Goal: Transaction & Acquisition: Purchase product/service

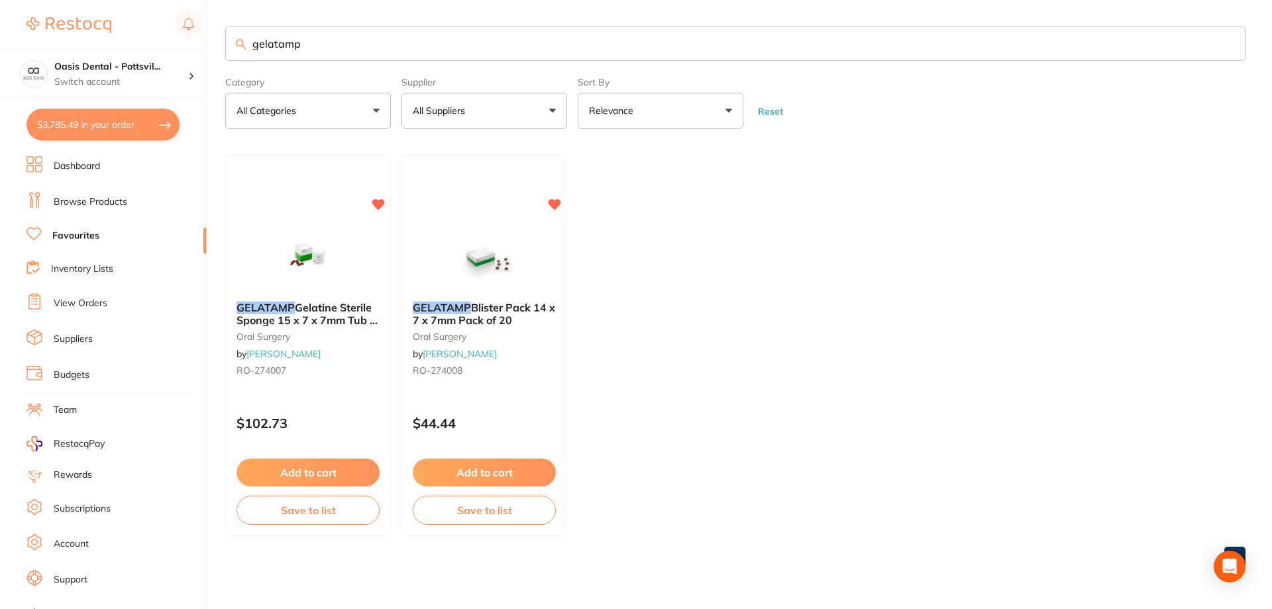
click at [77, 237] on link "Favourites" at bounding box center [75, 235] width 47 height 13
drag, startPoint x: 250, startPoint y: 42, endPoint x: 642, endPoint y: 44, distance: 391.4
click at [620, 44] on input "gelatamp" at bounding box center [735, 43] width 1020 height 34
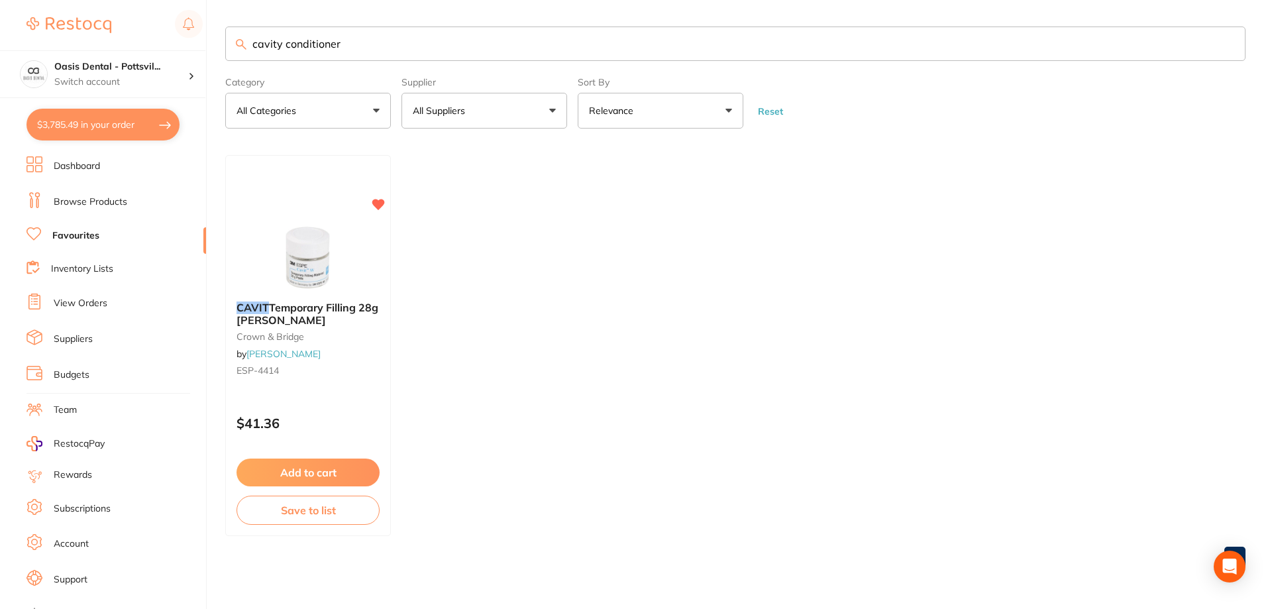
type input "cavity conditioner"
click at [101, 203] on link "Browse Products" at bounding box center [91, 201] width 74 height 13
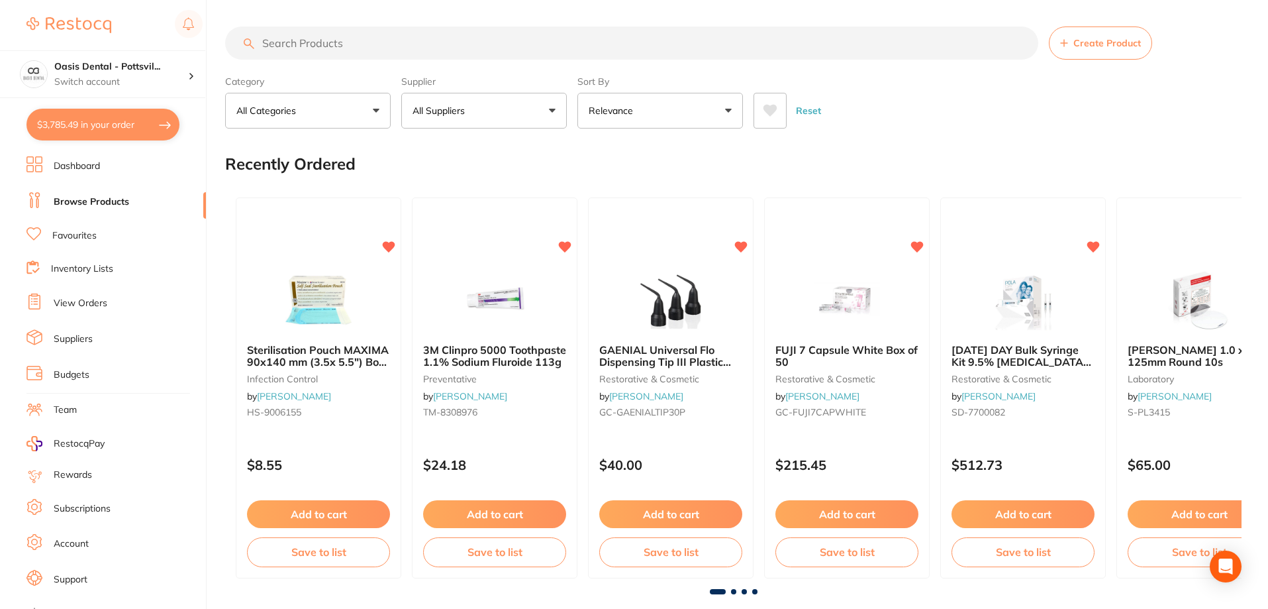
click at [283, 47] on input "search" at bounding box center [631, 42] width 813 height 33
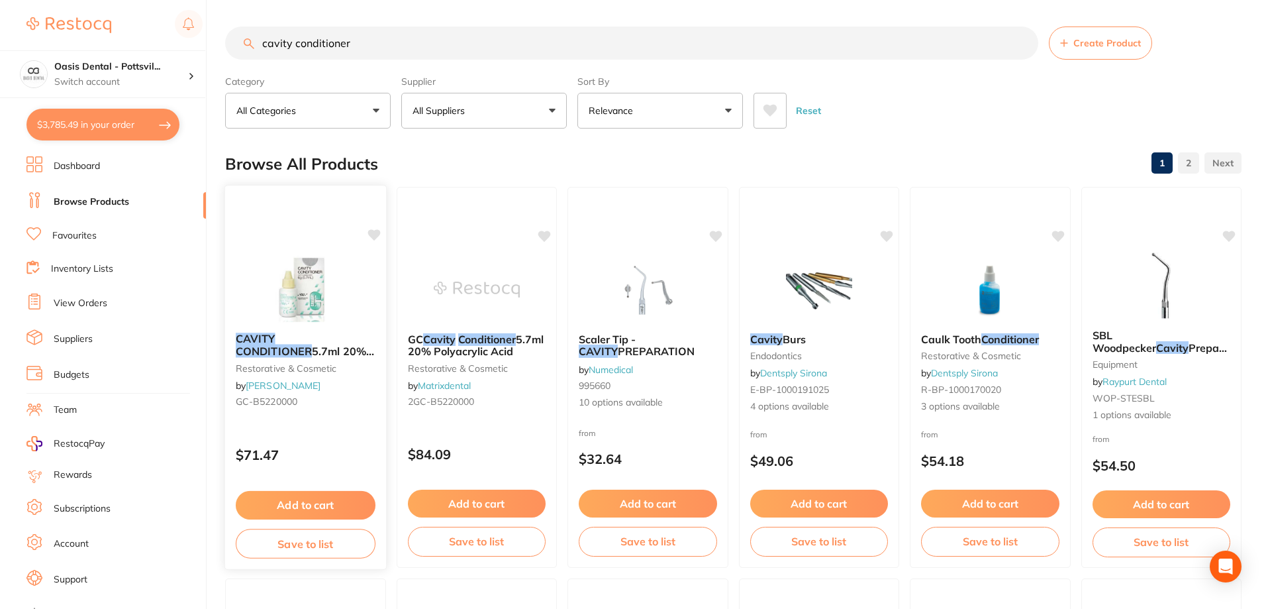
type input "cavity conditioner"
click at [376, 236] on icon at bounding box center [374, 234] width 13 height 11
click at [299, 506] on button "Add to cart" at bounding box center [306, 505] width 140 height 28
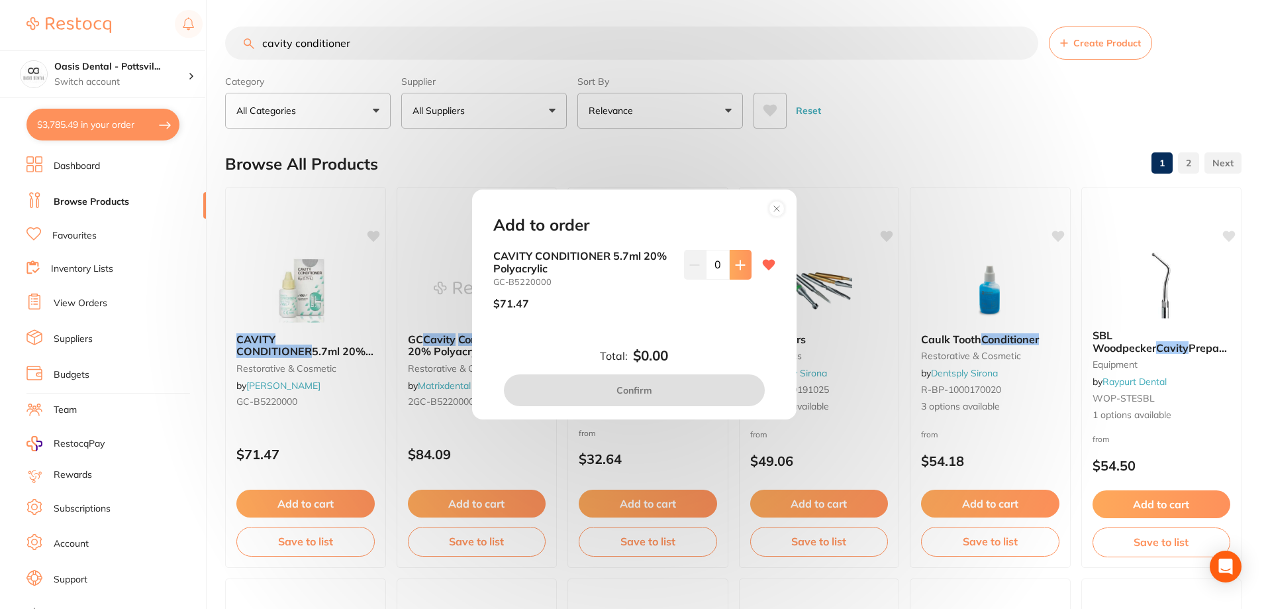
click at [746, 265] on button at bounding box center [741, 264] width 22 height 29
type input "1"
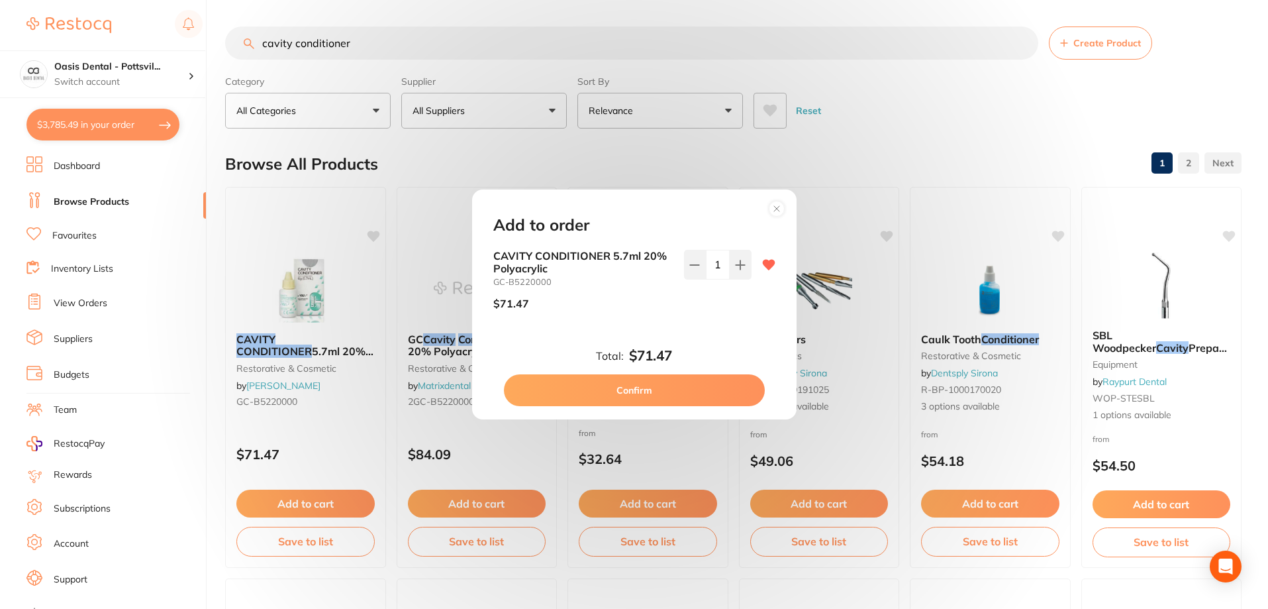
click at [636, 390] on button "Confirm" at bounding box center [634, 390] width 261 height 32
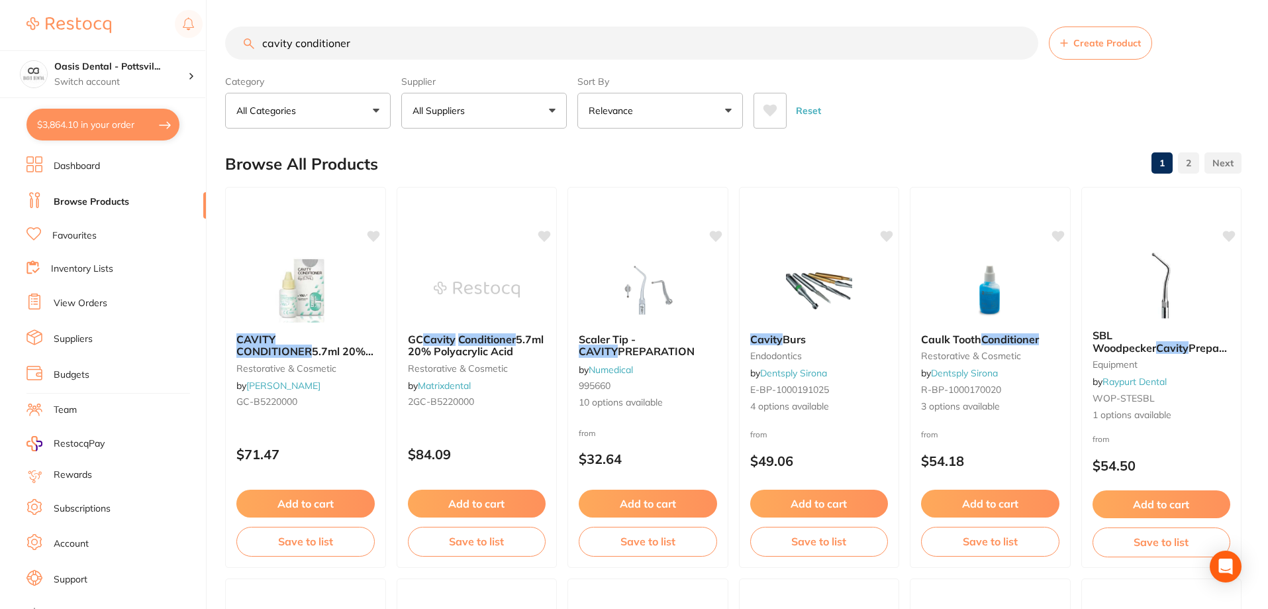
click at [87, 236] on link "Favourites" at bounding box center [74, 235] width 44 height 13
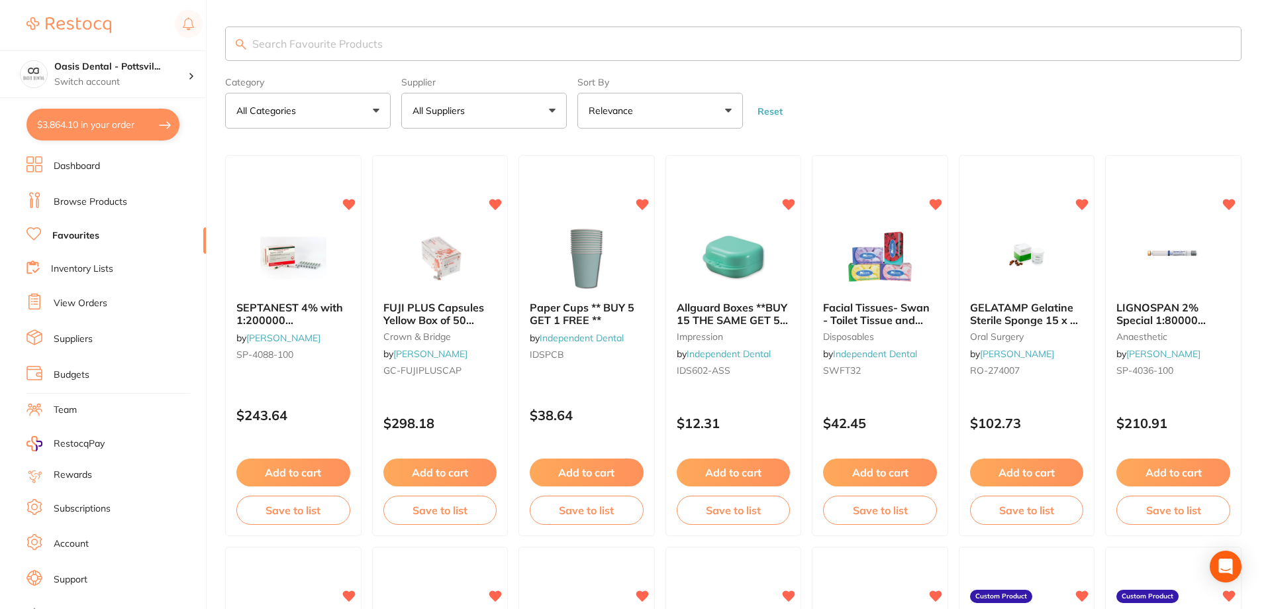
click at [283, 39] on input "search" at bounding box center [733, 43] width 1017 height 34
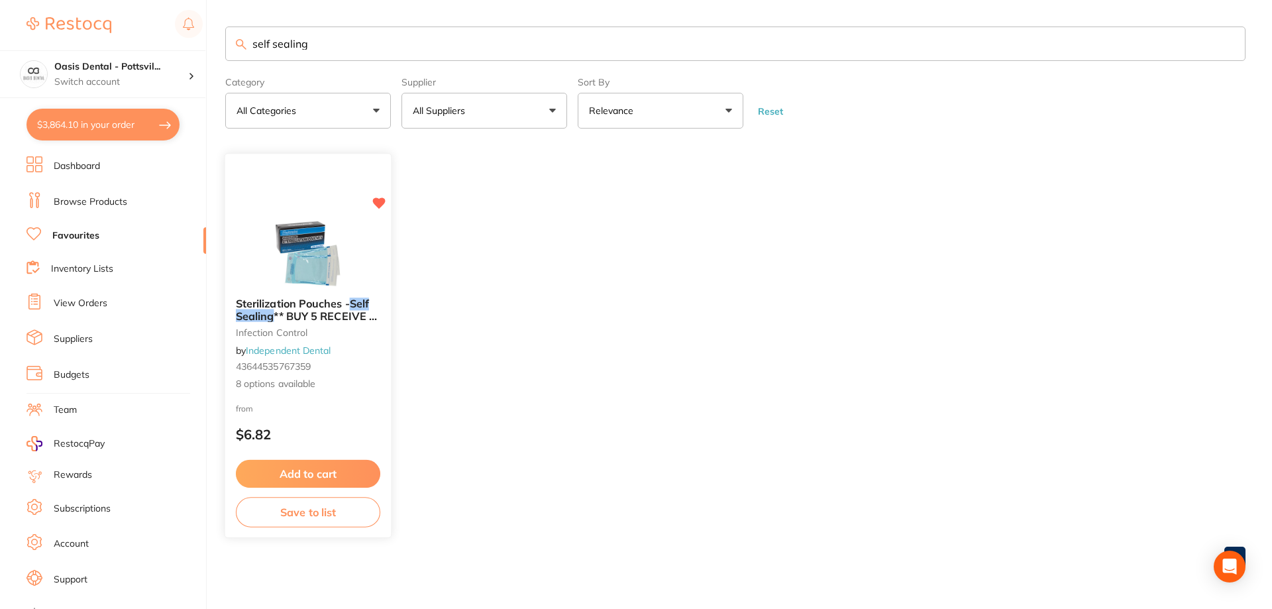
type input "self sealing"
click at [358, 363] on small "43644535767359" at bounding box center [308, 367] width 144 height 11
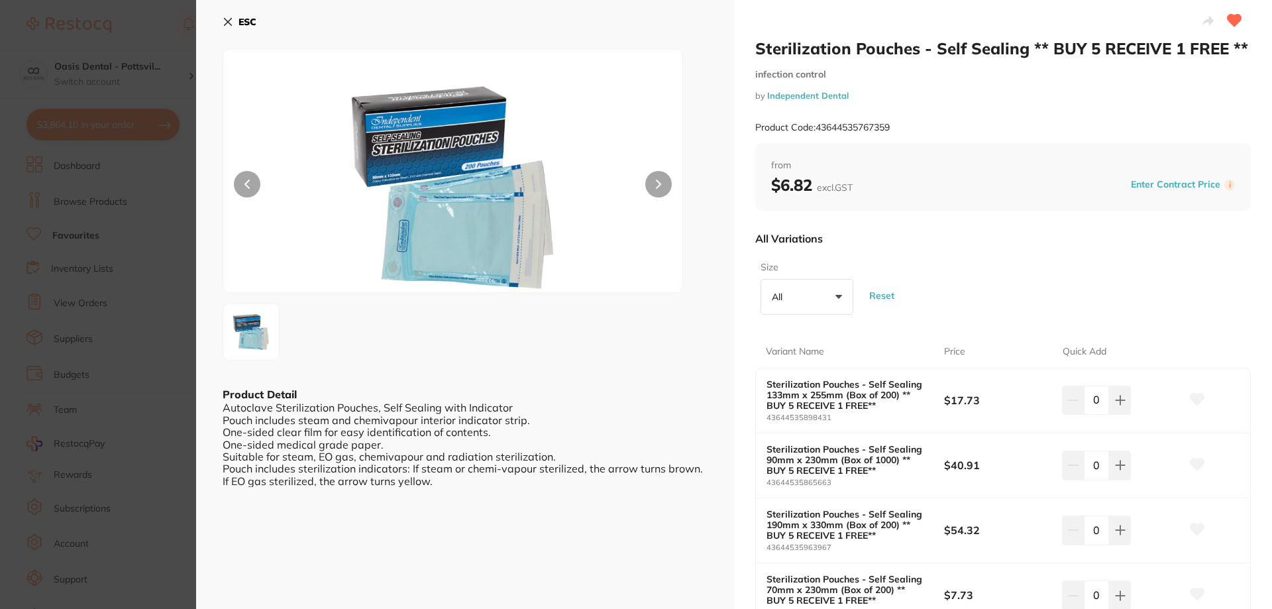
click at [1195, 391] on button at bounding box center [1196, 399] width 33 height 33
click at [1116, 399] on icon at bounding box center [1120, 400] width 11 height 11
click at [1118, 403] on icon at bounding box center [1120, 400] width 11 height 11
type input "2"
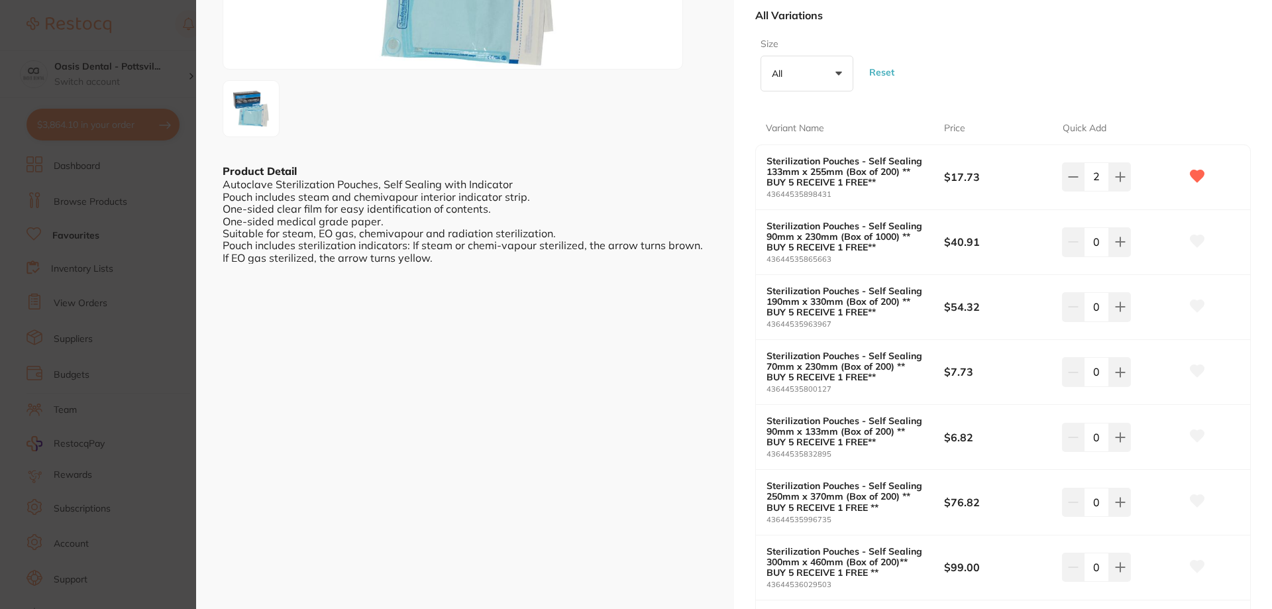
scroll to position [265, 0]
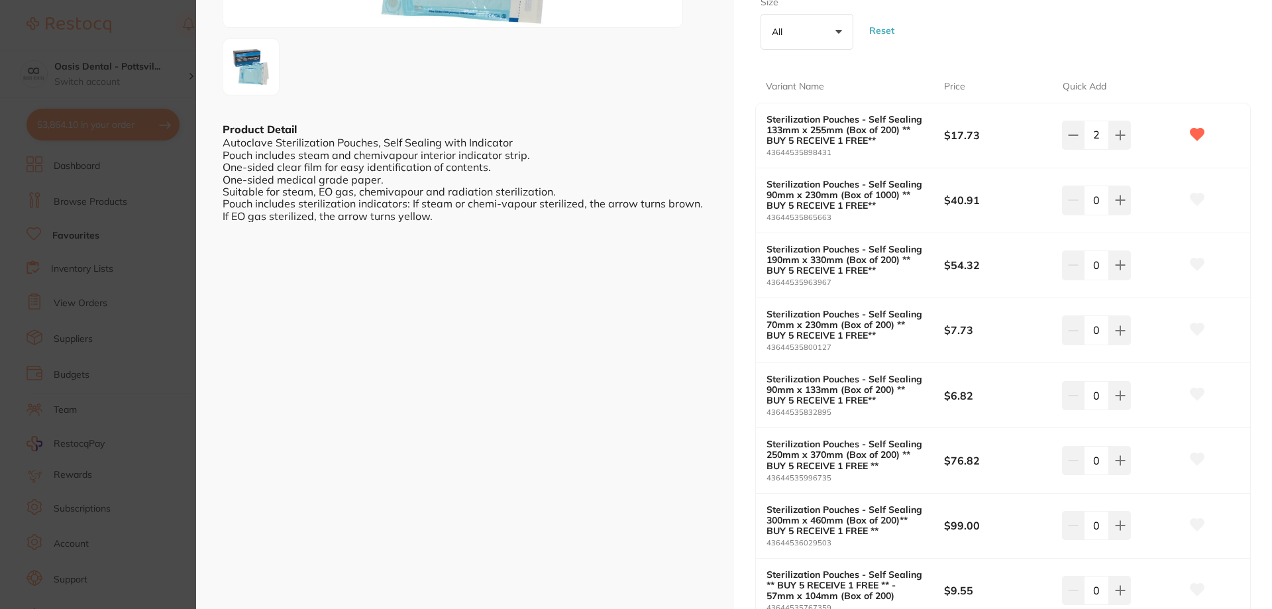
click at [1194, 329] on icon at bounding box center [1197, 329] width 14 height 12
click at [1117, 328] on icon at bounding box center [1119, 330] width 9 height 9
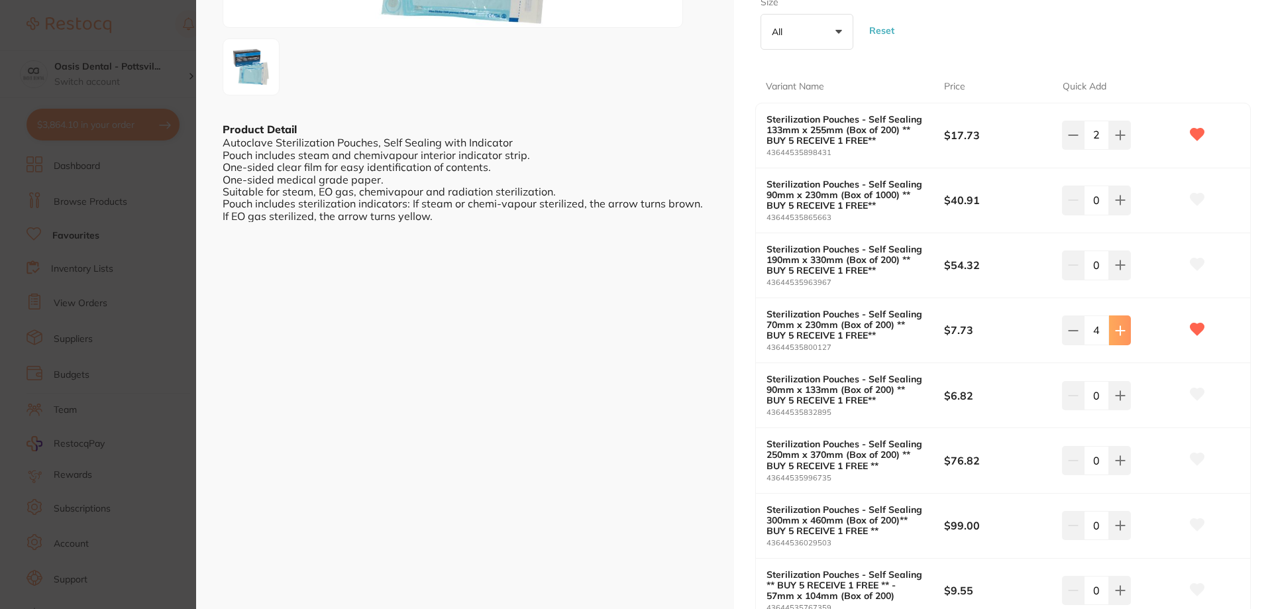
click at [1117, 328] on icon at bounding box center [1119, 330] width 9 height 9
type input "6"
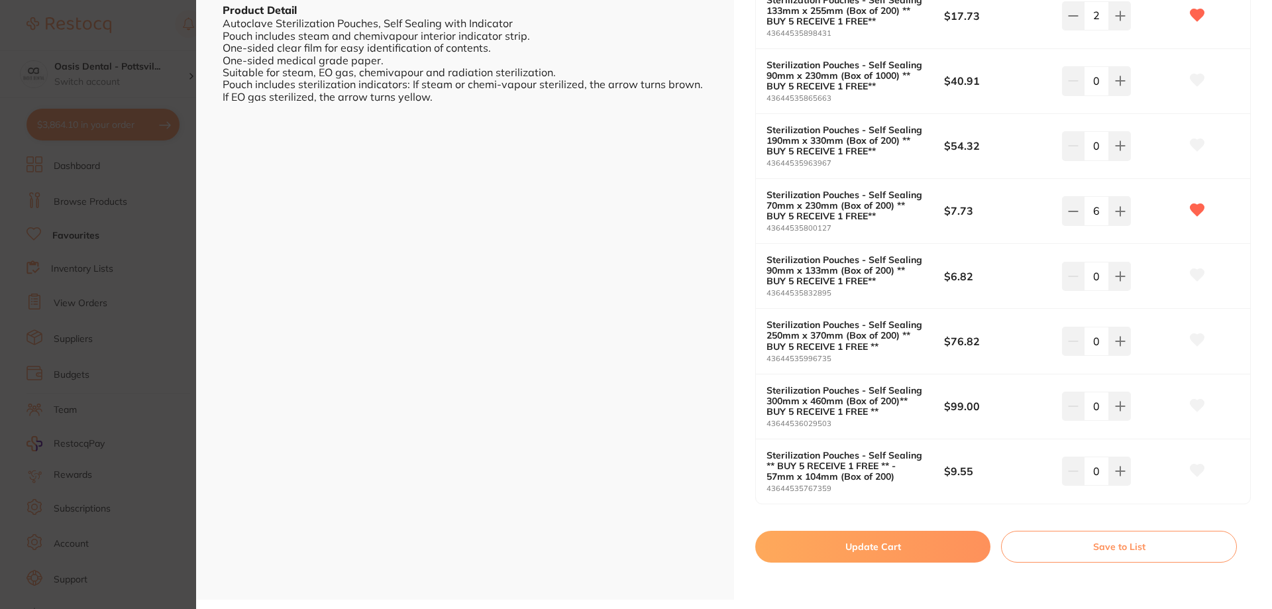
scroll to position [385, 0]
click at [876, 544] on button "Update Cart" at bounding box center [872, 546] width 235 height 32
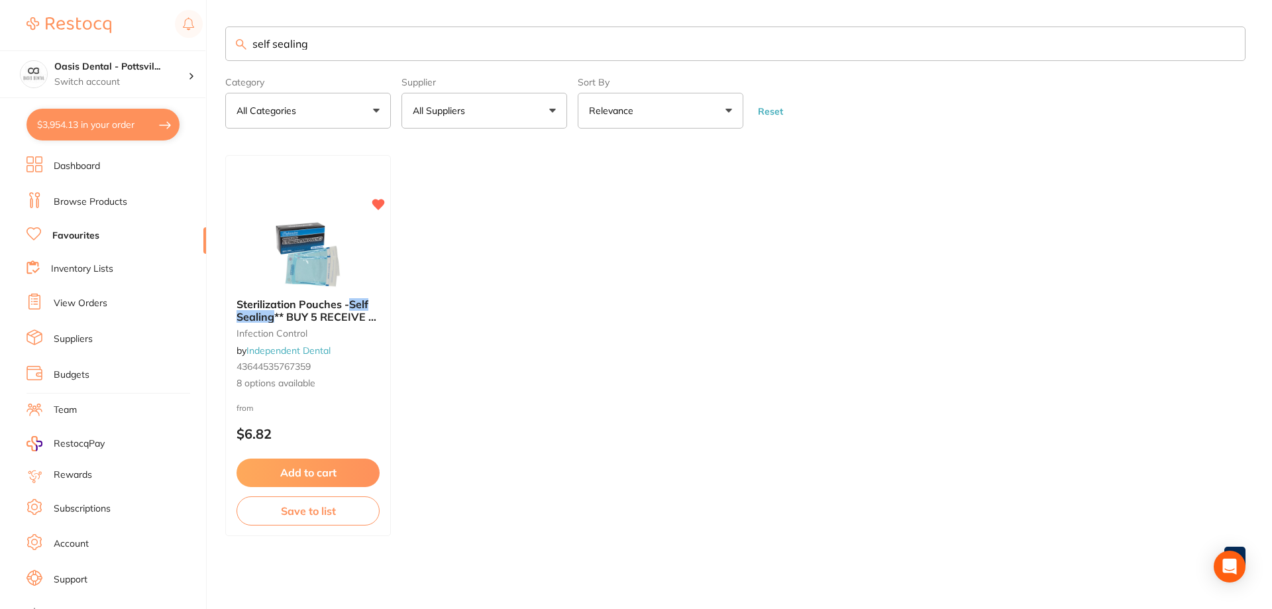
drag, startPoint x: 246, startPoint y: 45, endPoint x: 360, endPoint y: 52, distance: 114.1
click at [360, 52] on div "self sealing" at bounding box center [735, 43] width 1020 height 34
drag, startPoint x: 255, startPoint y: 43, endPoint x: 427, endPoint y: 65, distance: 173.6
click at [424, 64] on section "self sealing Category All Categories All Categories infection control Clear Cat…" at bounding box center [735, 77] width 1020 height 102
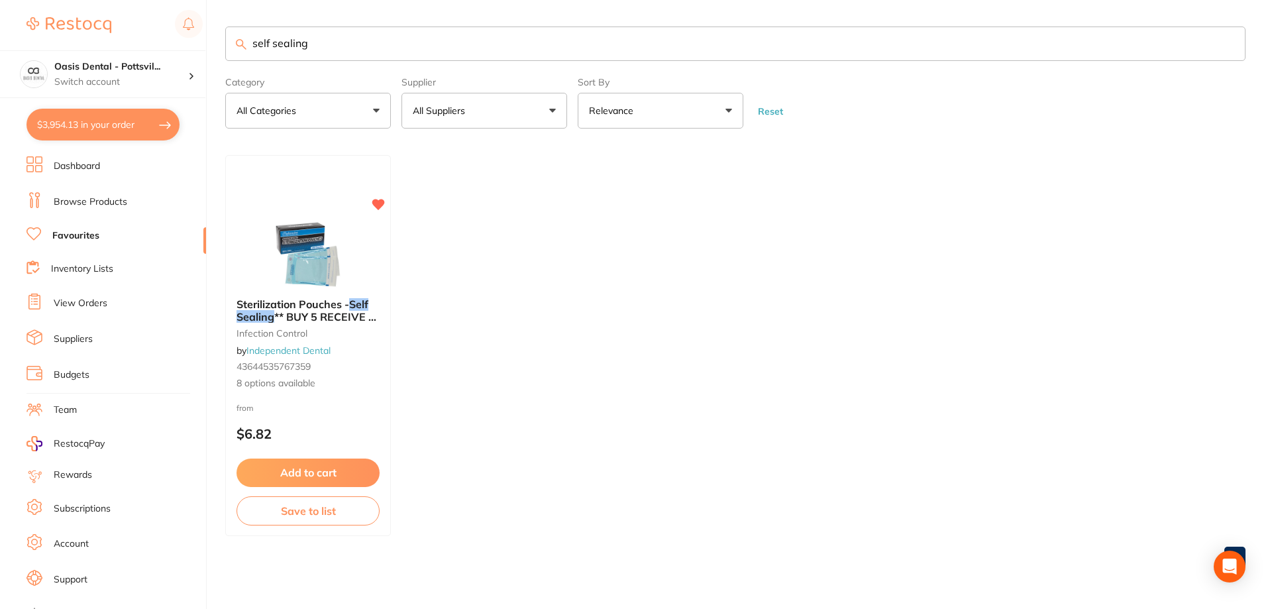
type input "s"
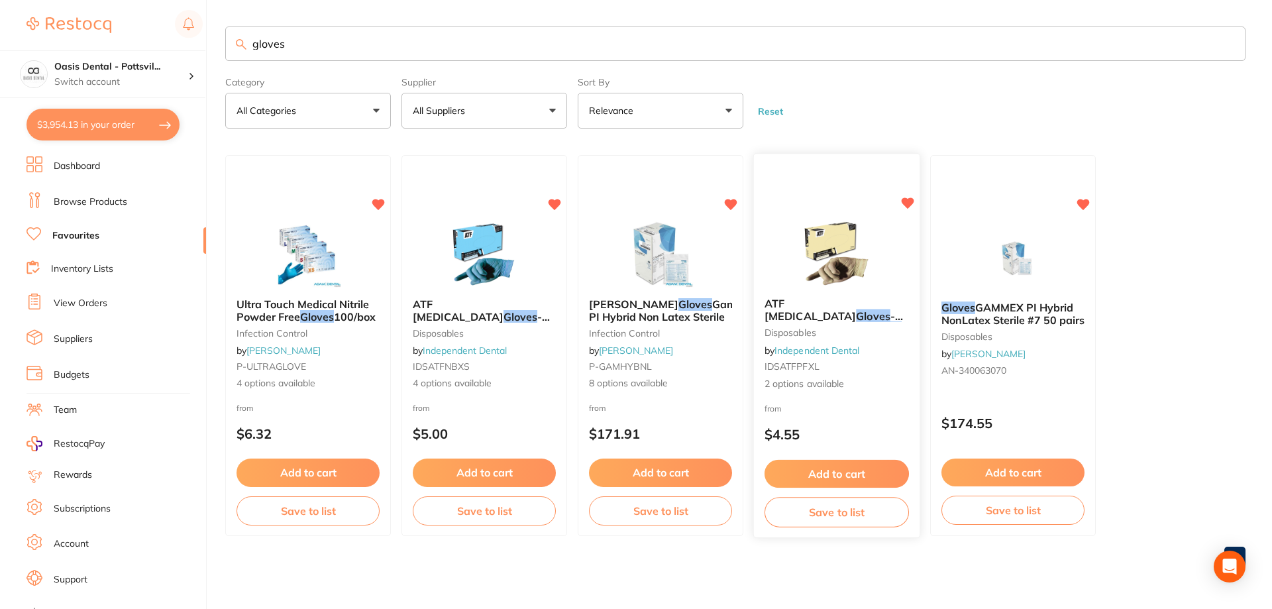
type input "gloves"
click at [877, 360] on div "ATF Dental Examination Gloves - Latex - Powder Free Gloves disposables by Indep…" at bounding box center [837, 344] width 166 height 115
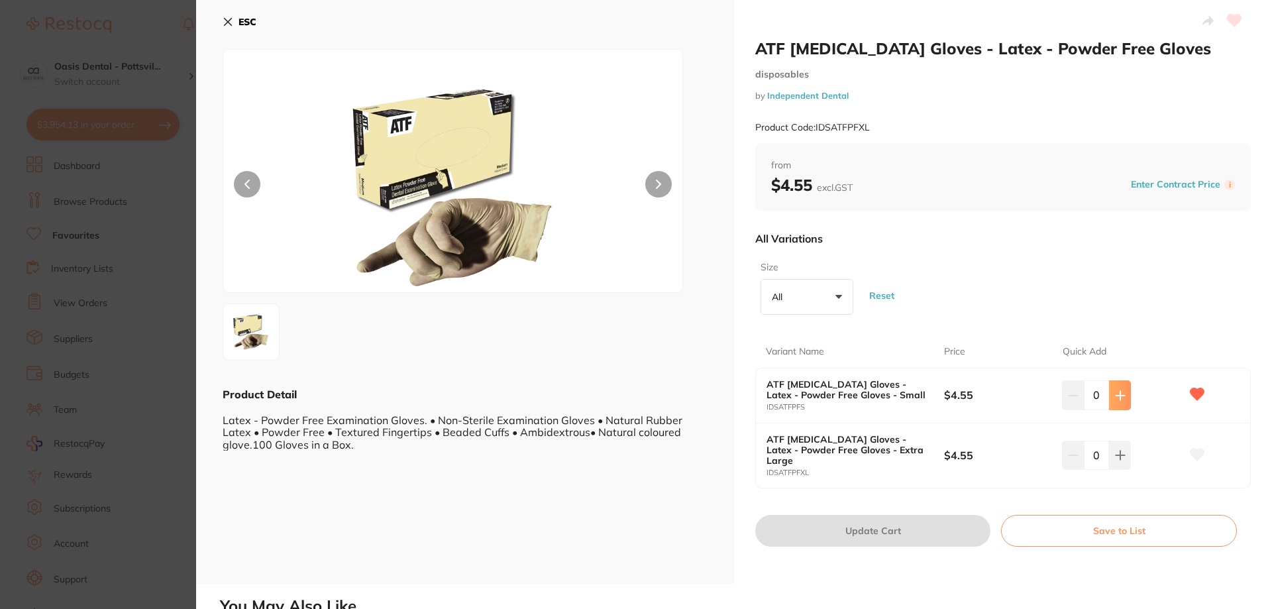
click at [1117, 391] on icon at bounding box center [1119, 395] width 9 height 9
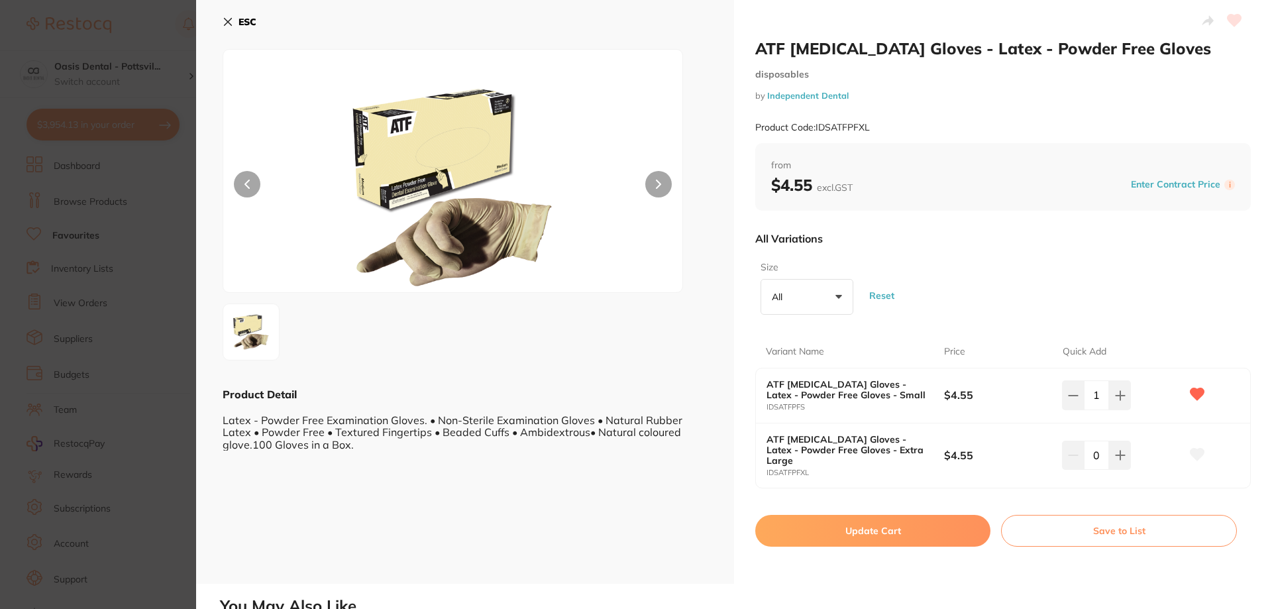
click at [1097, 394] on input "1" at bounding box center [1096, 394] width 25 height 29
type input "10"
click at [842, 538] on button "Update Cart" at bounding box center [872, 531] width 235 height 32
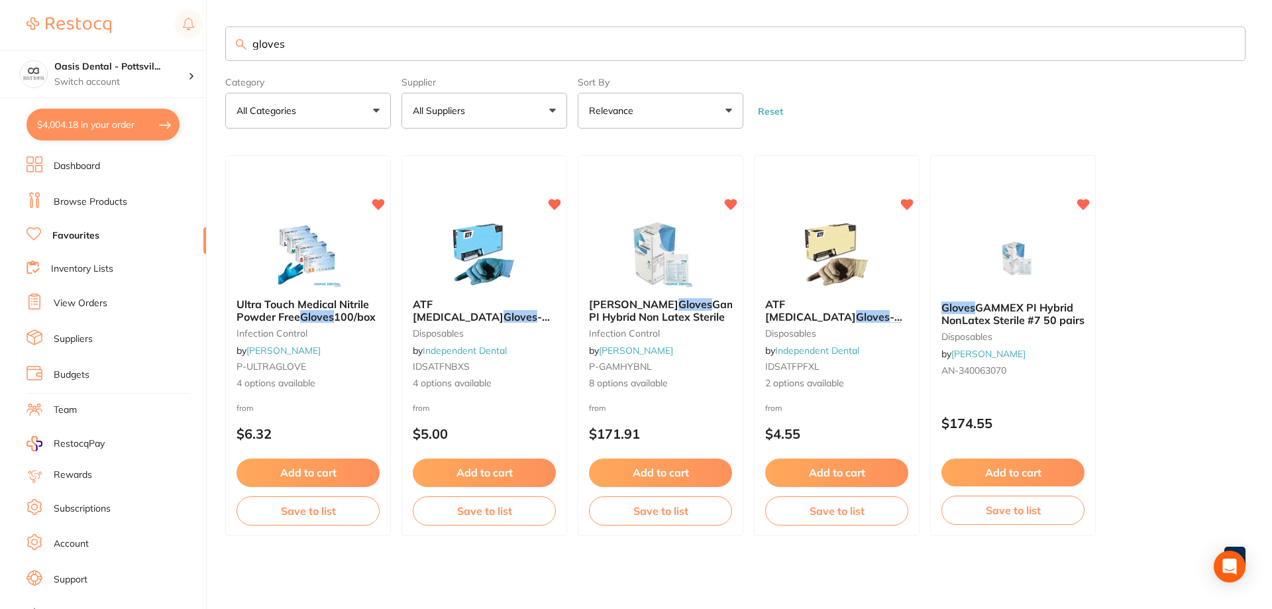
drag, startPoint x: 251, startPoint y: 44, endPoint x: 332, endPoint y: 49, distance: 81.6
click at [332, 49] on input "gloves" at bounding box center [735, 43] width 1020 height 34
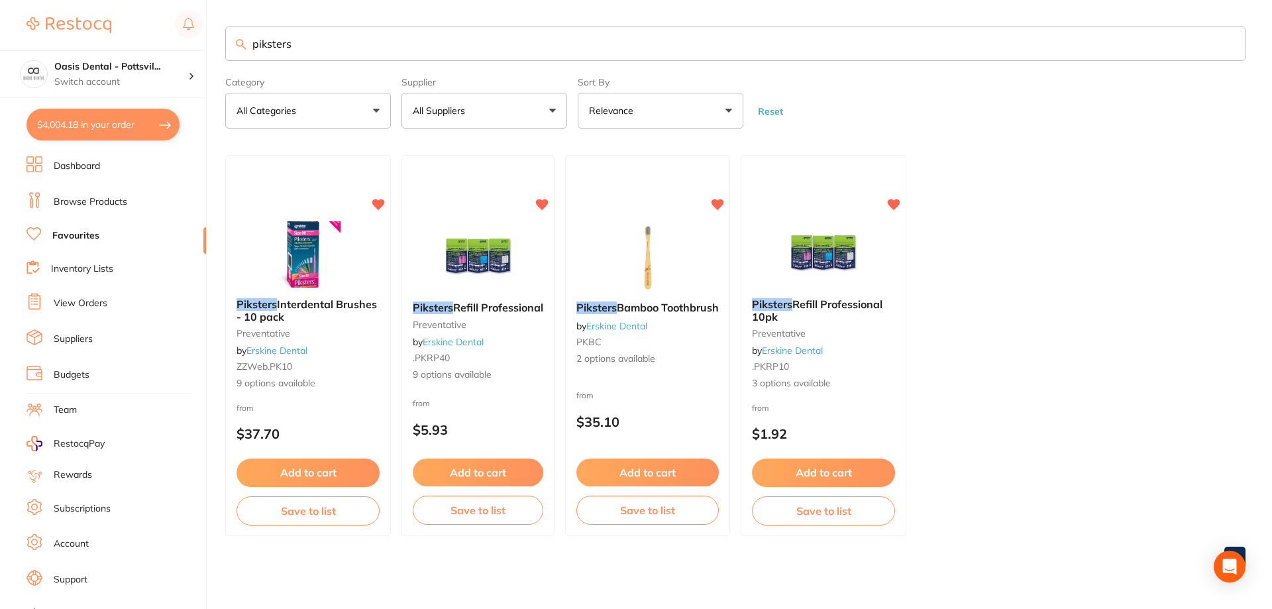
type input "piksters"
click at [876, 361] on small ".PKRP10" at bounding box center [823, 366] width 143 height 11
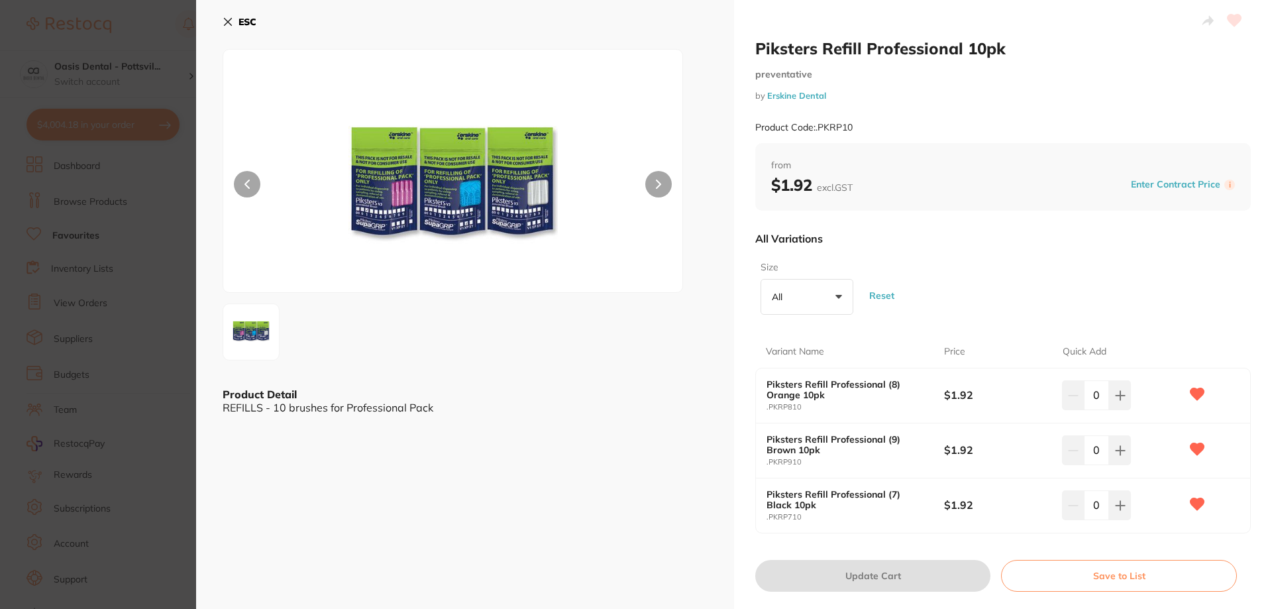
click at [230, 23] on icon at bounding box center [228, 22] width 11 height 11
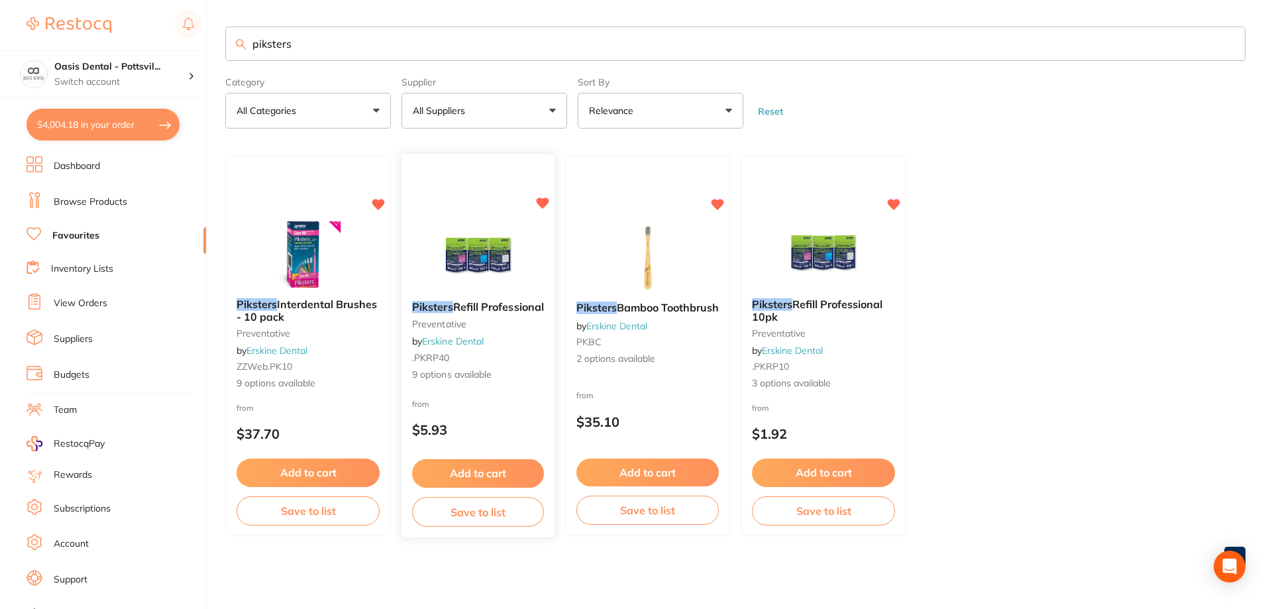
click at [462, 201] on div "Piksters Refill Professional preventative by Erskine Dental .PKRP40 9 options a…" at bounding box center [478, 346] width 154 height 385
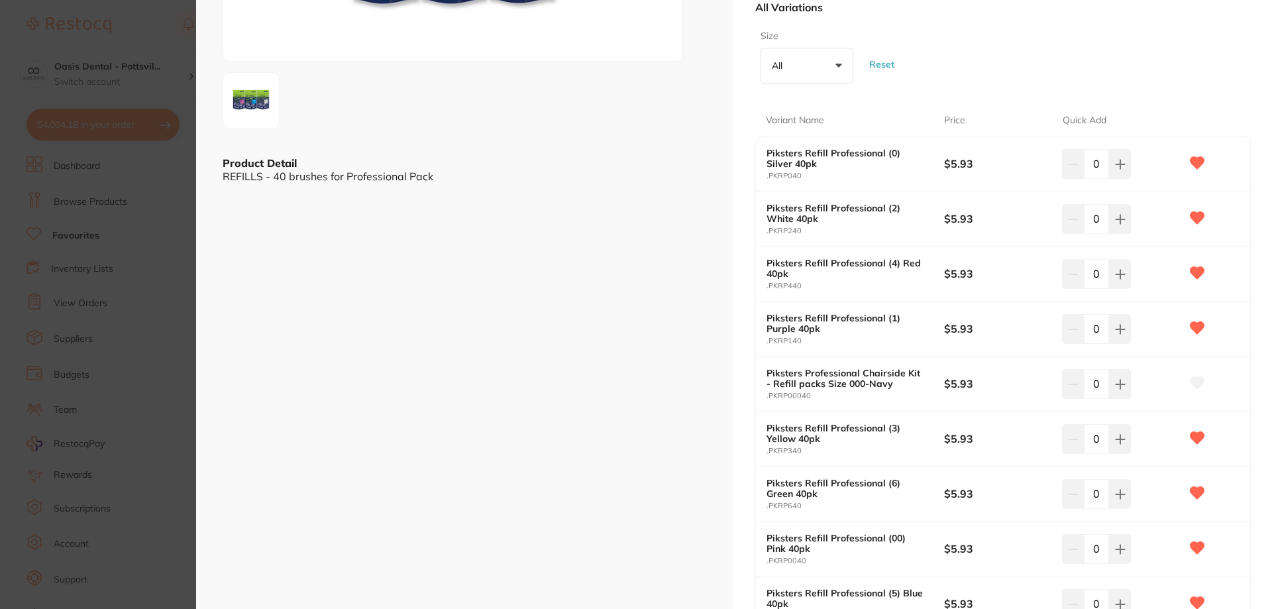
scroll to position [199, 0]
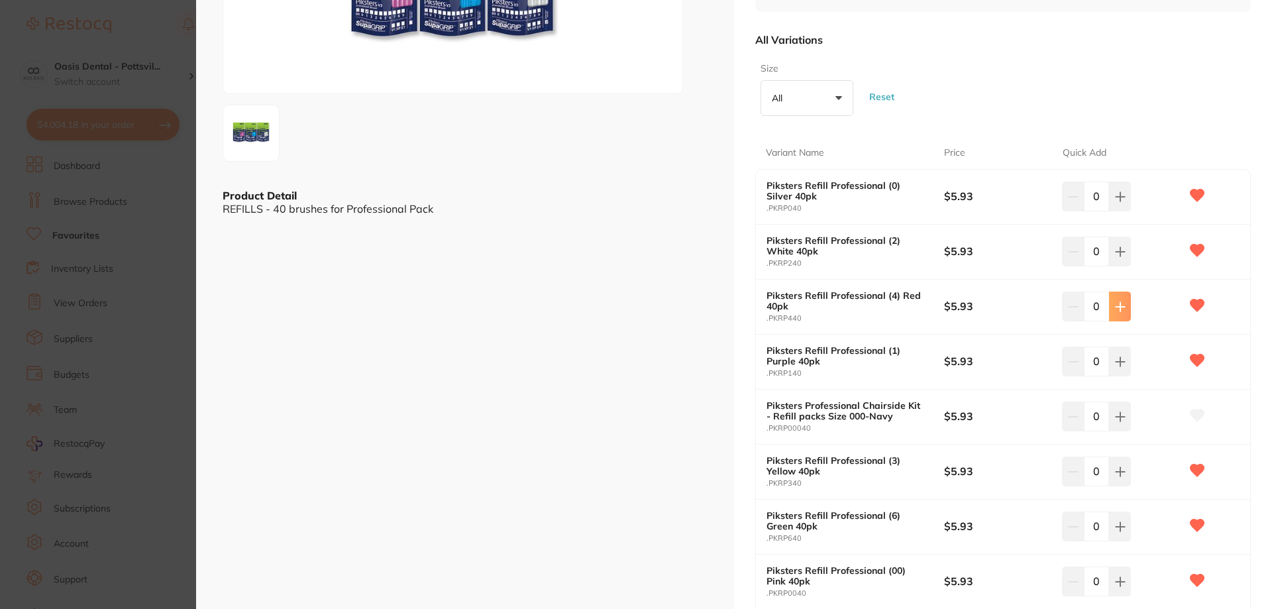
click at [1120, 306] on icon at bounding box center [1119, 306] width 9 height 9
click at [1118, 305] on icon at bounding box center [1120, 306] width 11 height 11
type input "2"
click at [1116, 199] on icon at bounding box center [1120, 196] width 11 height 11
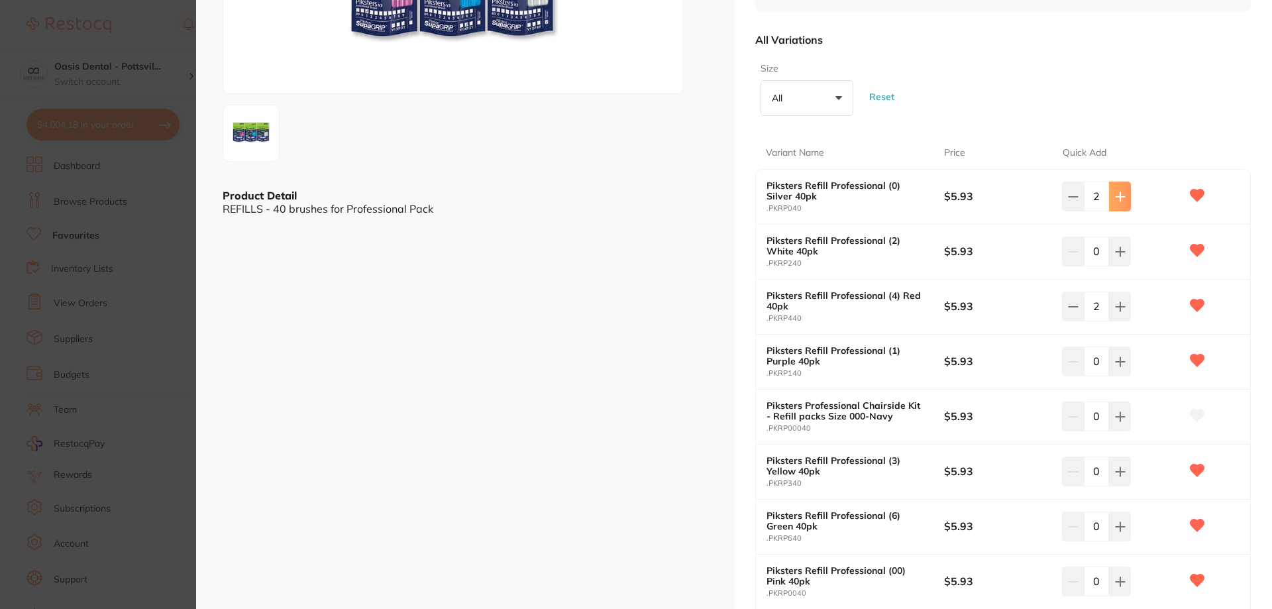
click at [1116, 199] on icon at bounding box center [1120, 196] width 11 height 11
type input "3"
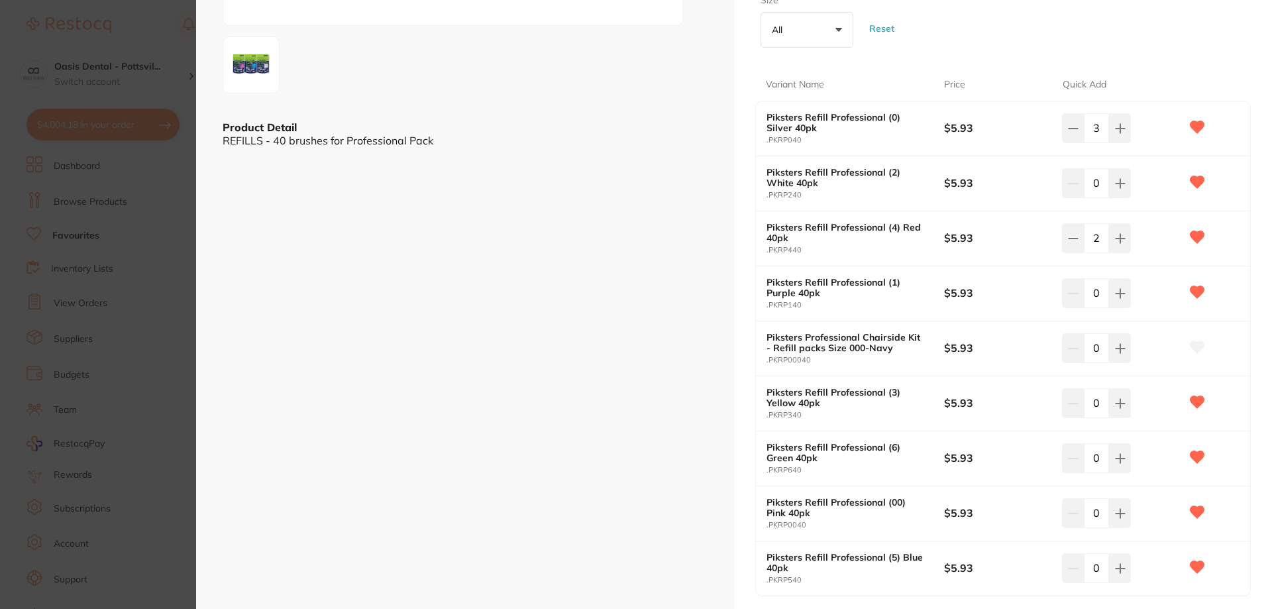
scroll to position [331, 0]
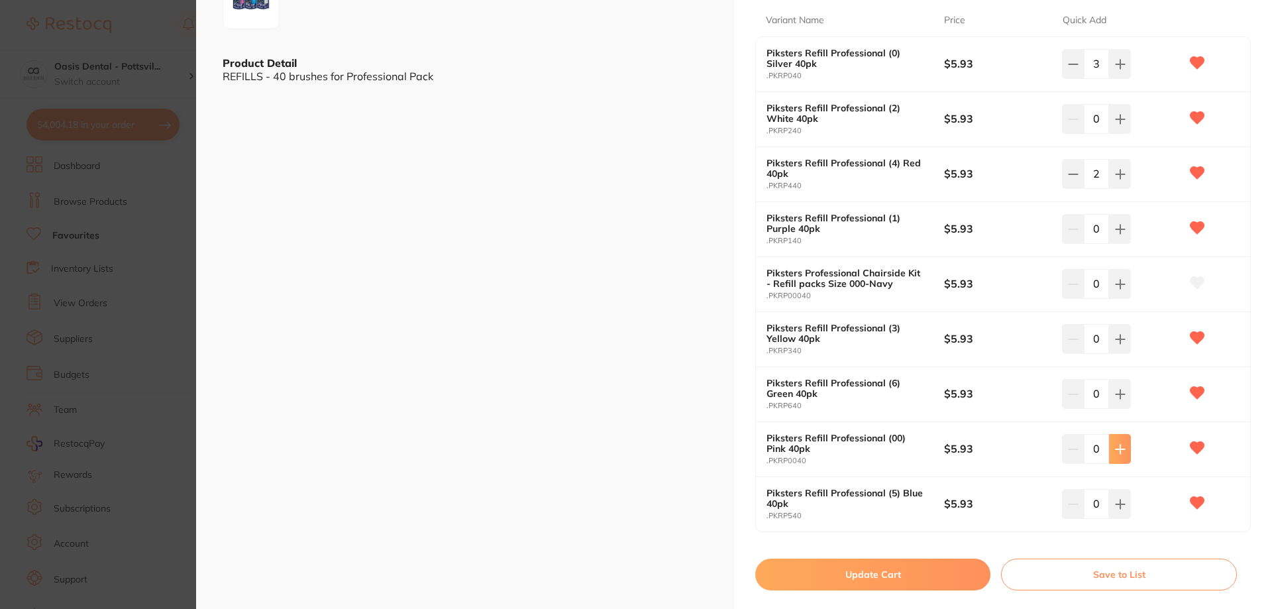
click at [1115, 448] on icon at bounding box center [1120, 449] width 11 height 11
click at [1118, 446] on icon at bounding box center [1120, 449] width 11 height 11
type input "3"
click at [868, 576] on button "Update Cart" at bounding box center [872, 574] width 235 height 32
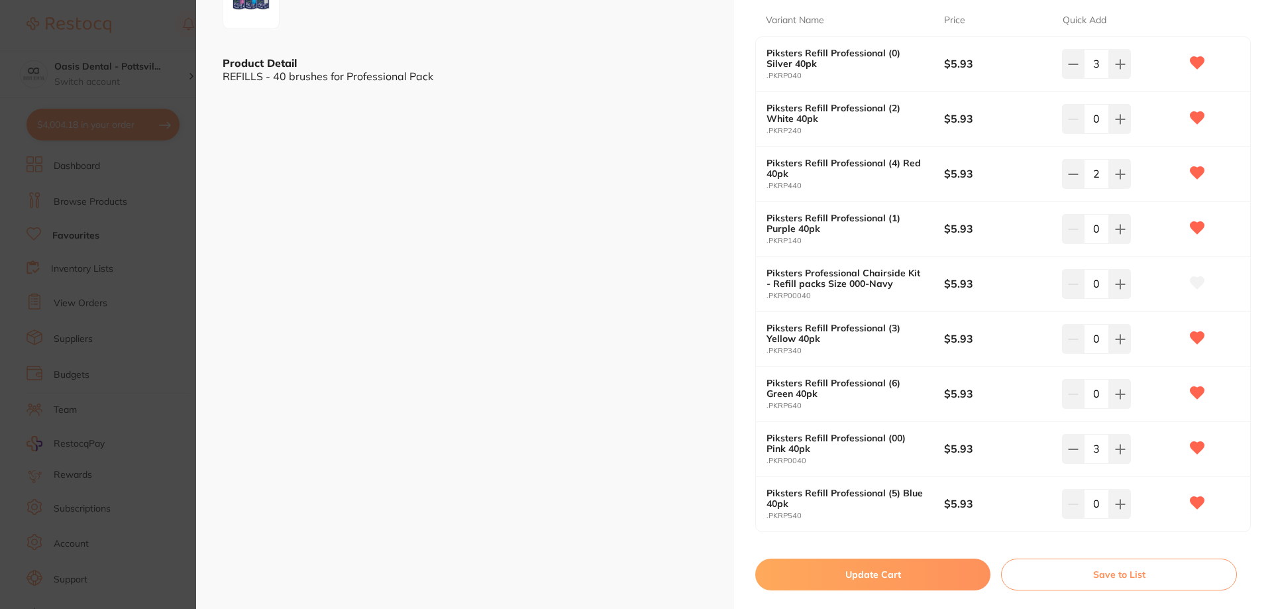
checkbox input "false"
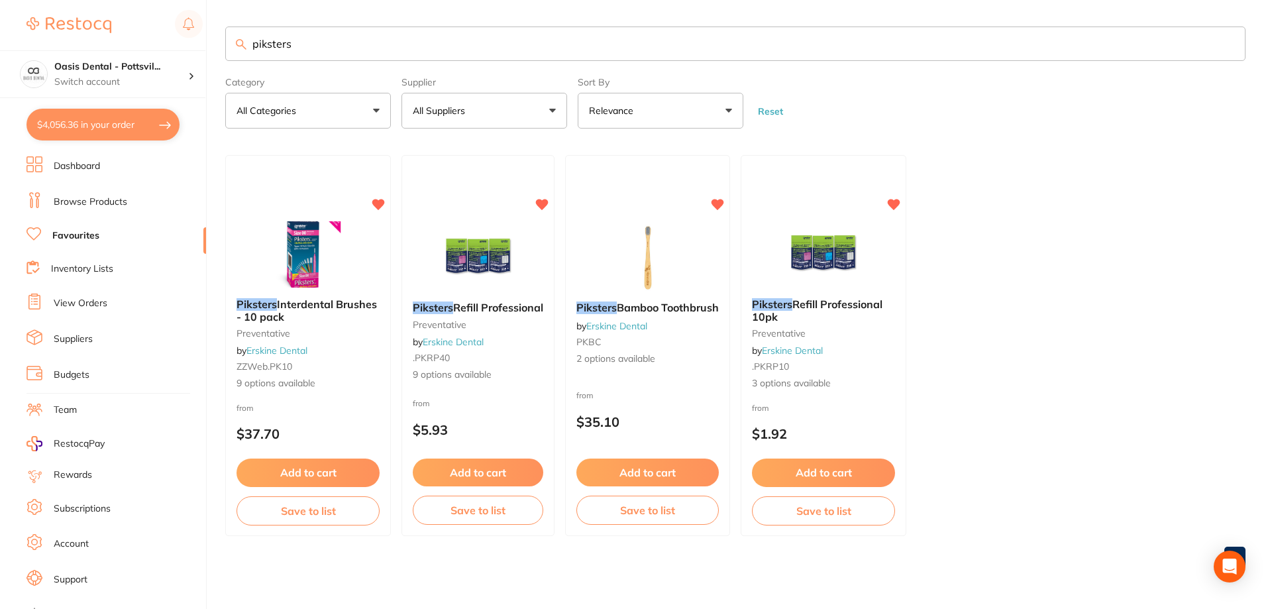
drag, startPoint x: 252, startPoint y: 42, endPoint x: 471, endPoint y: 52, distance: 218.8
click at [471, 52] on input "piksters" at bounding box center [735, 43] width 1020 height 34
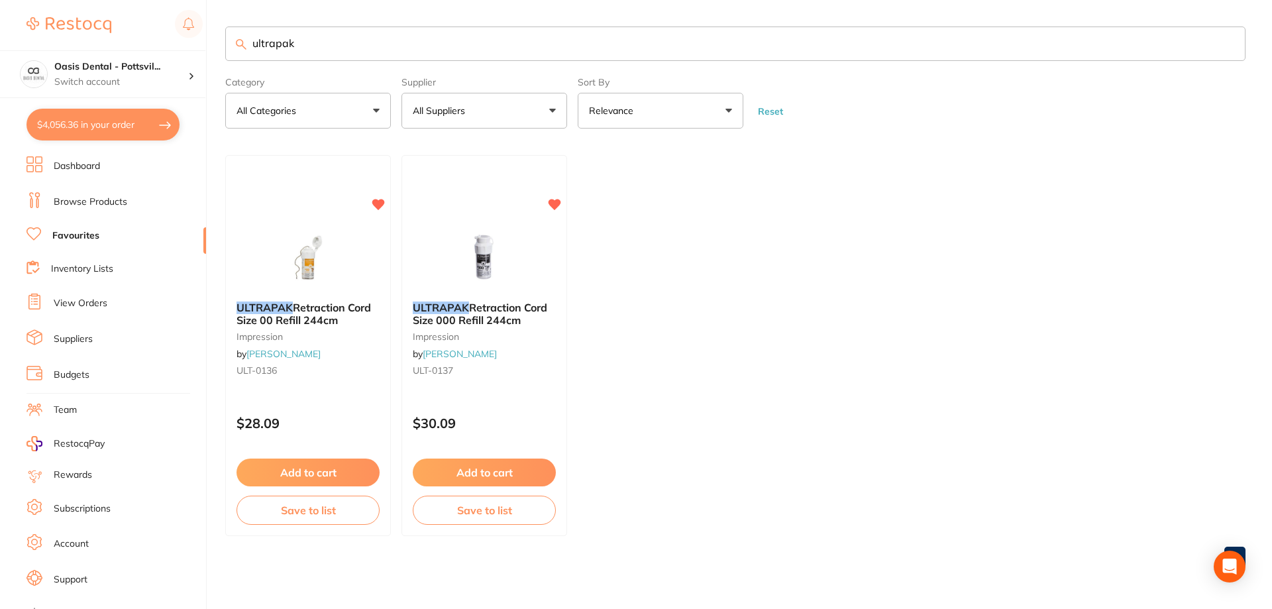
click at [327, 41] on input "ultrapak" at bounding box center [735, 43] width 1020 height 34
type input "ultrapak"
click at [94, 203] on link "Browse Products" at bounding box center [91, 201] width 74 height 13
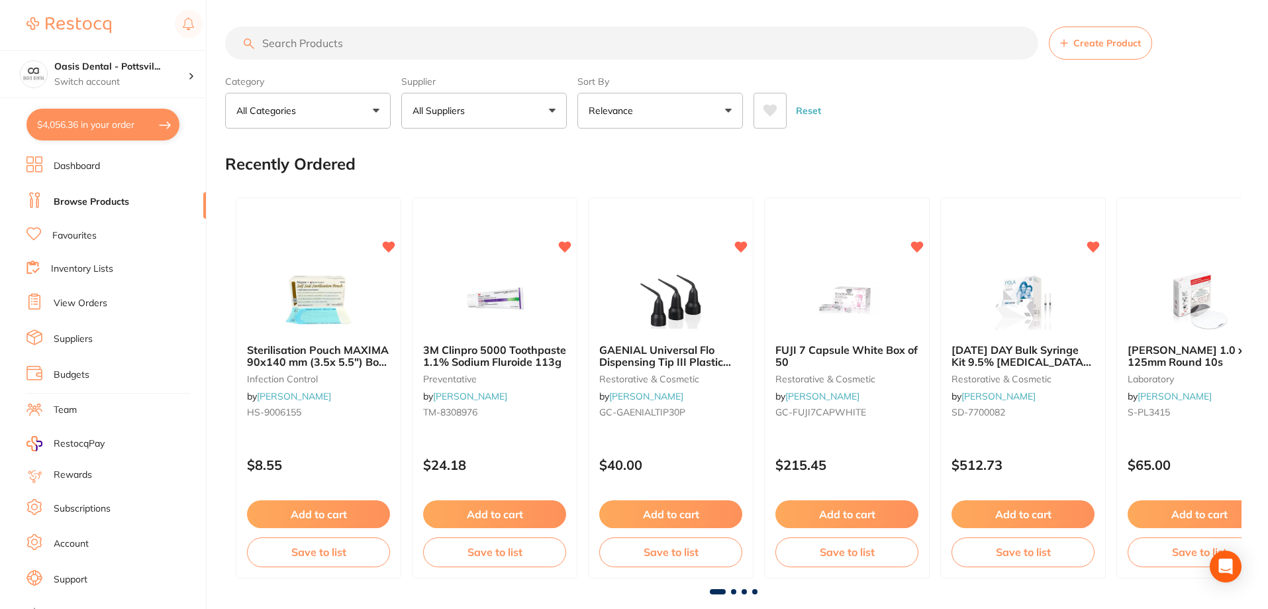
click at [287, 44] on input "search" at bounding box center [631, 42] width 813 height 33
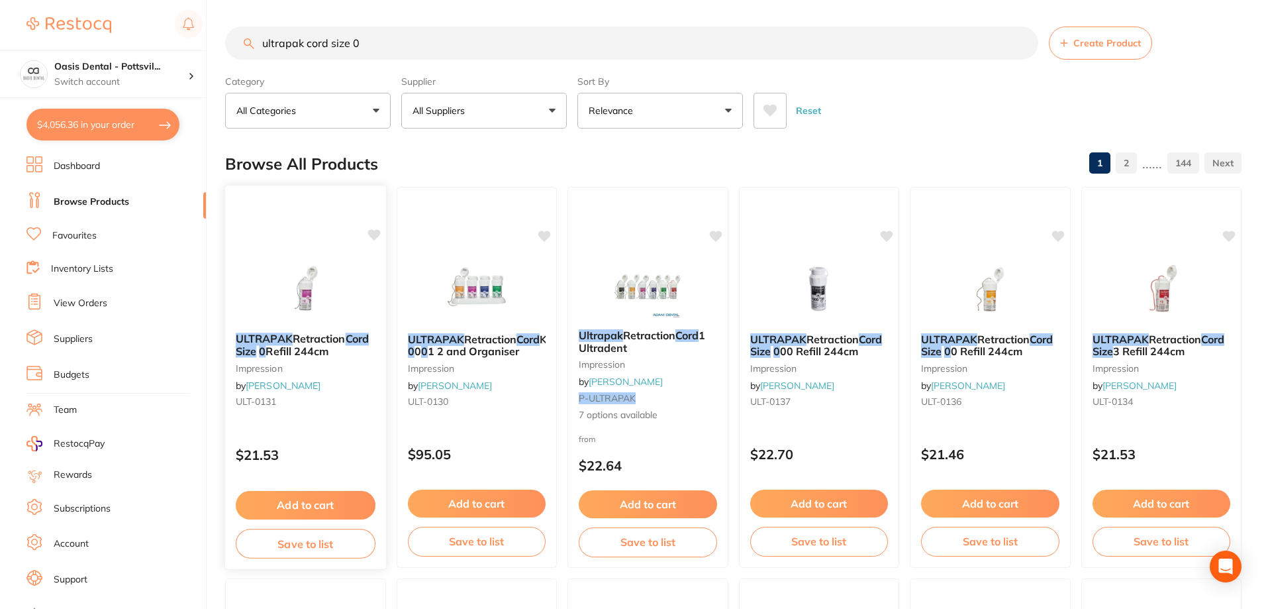
type input "ultrapak cord size 0"
click at [376, 232] on icon at bounding box center [374, 234] width 13 height 11
click at [313, 504] on button "Add to cart" at bounding box center [306, 505] width 140 height 28
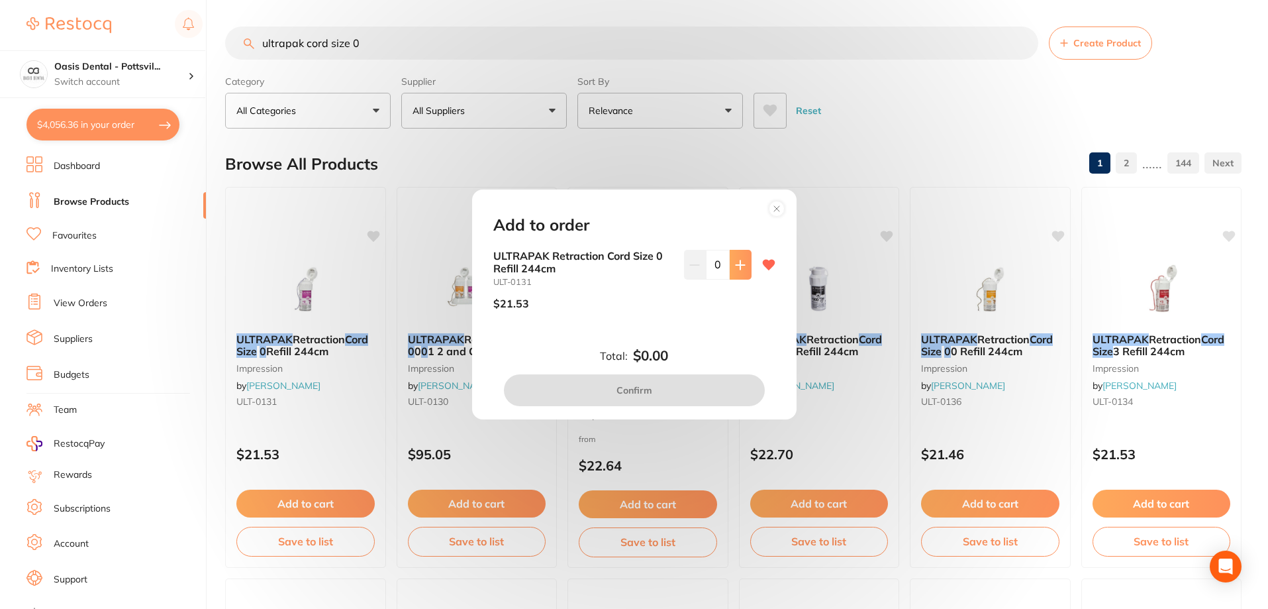
click at [738, 263] on icon at bounding box center [740, 264] width 9 height 9
type input "1"
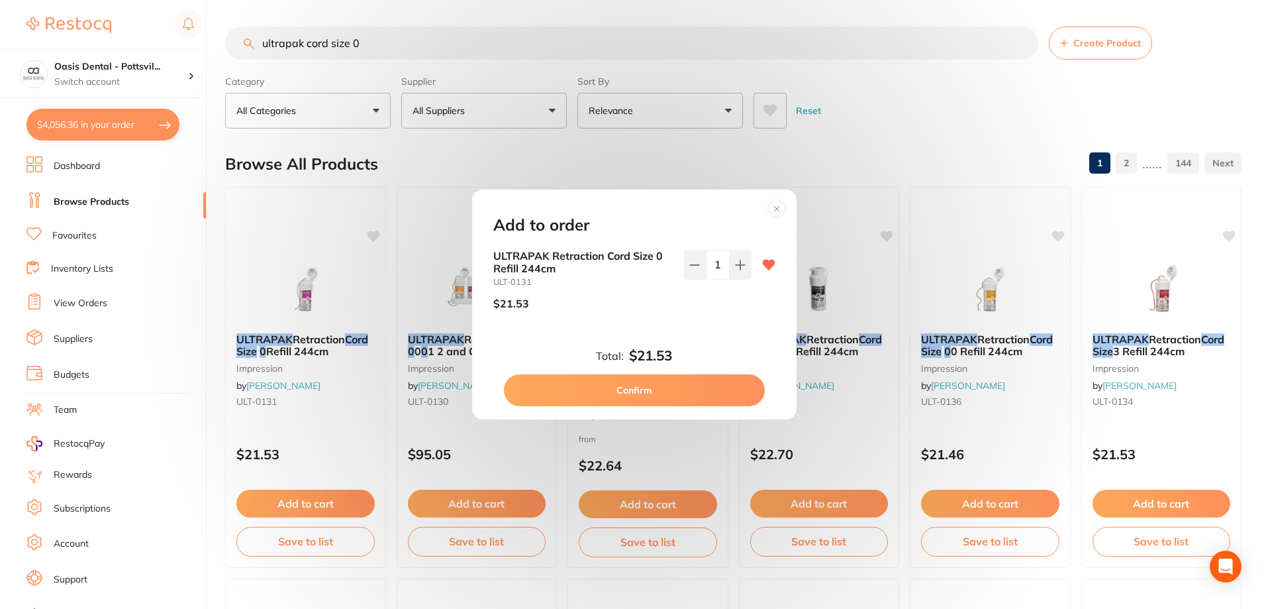
click at [652, 391] on button "Confirm" at bounding box center [634, 390] width 261 height 32
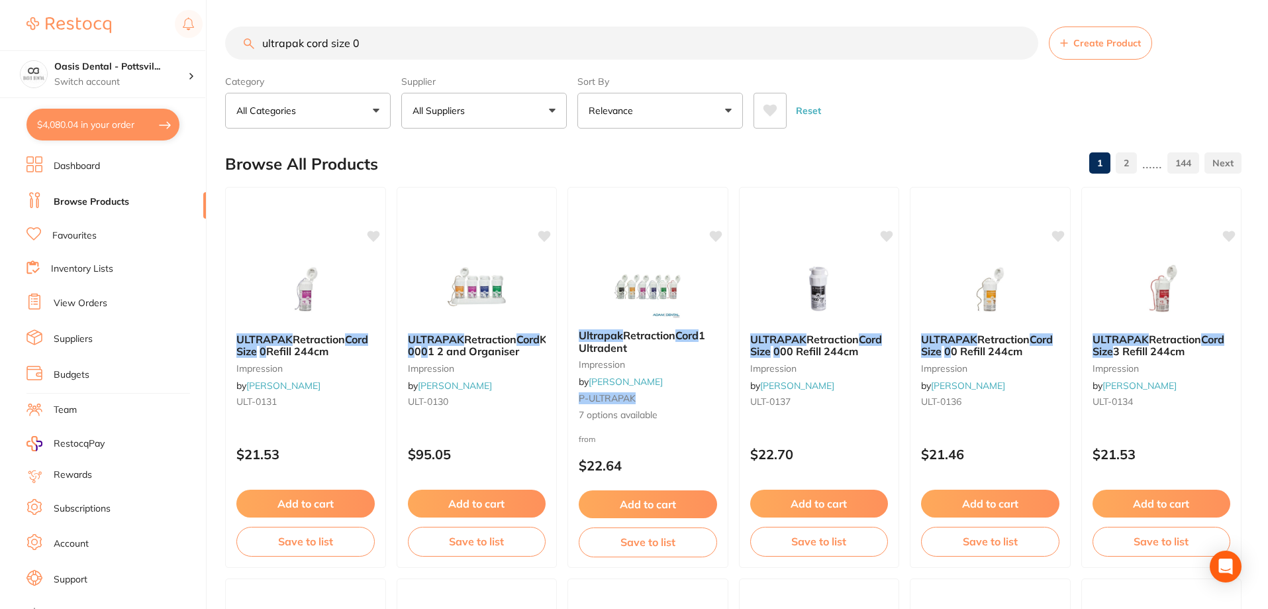
click at [73, 236] on link "Favourites" at bounding box center [74, 235] width 44 height 13
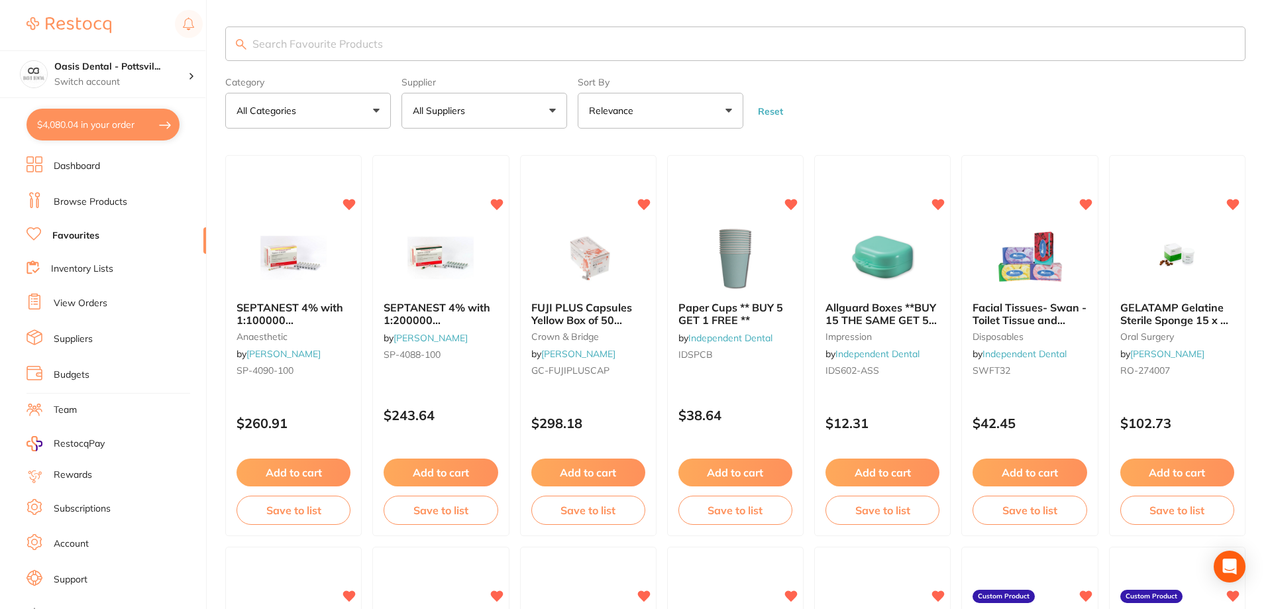
click at [255, 41] on input "search" at bounding box center [735, 43] width 1020 height 34
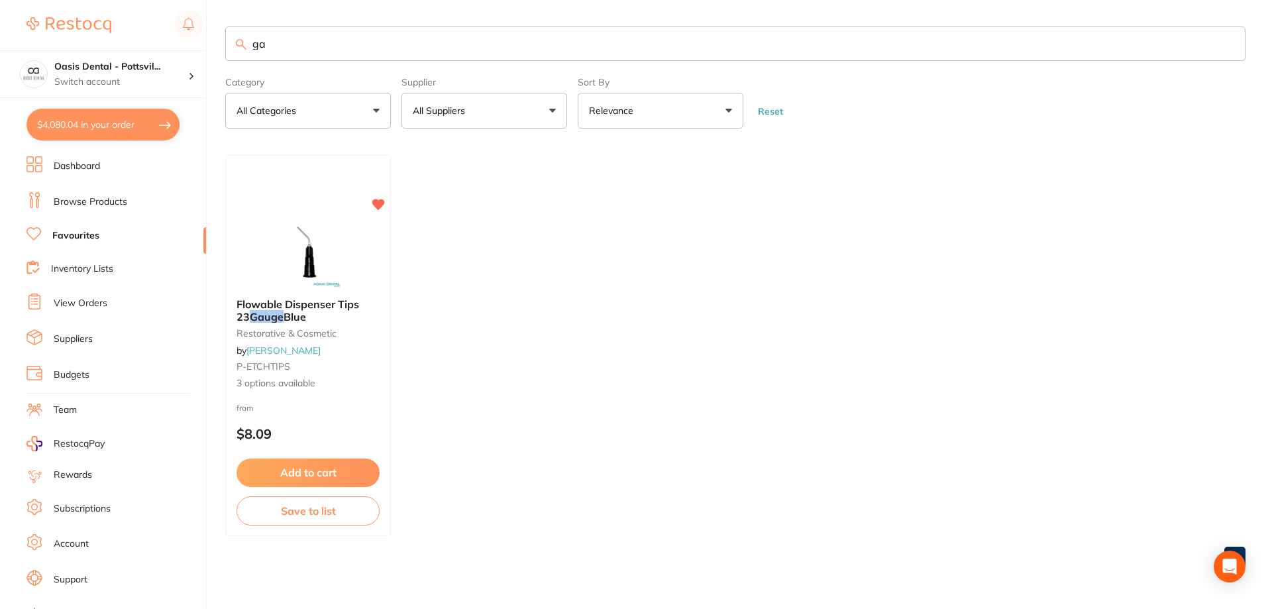
type input "g"
type input "Gauze"
click at [115, 201] on link "Browse Products" at bounding box center [91, 201] width 74 height 13
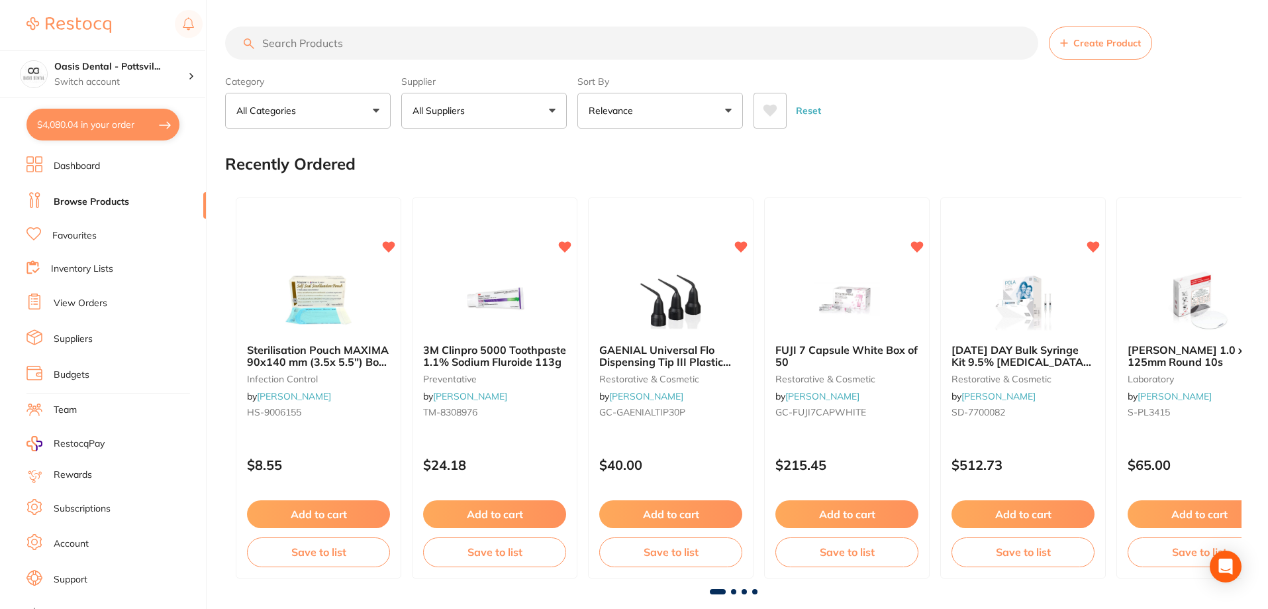
click at [281, 41] on input "search" at bounding box center [631, 42] width 813 height 33
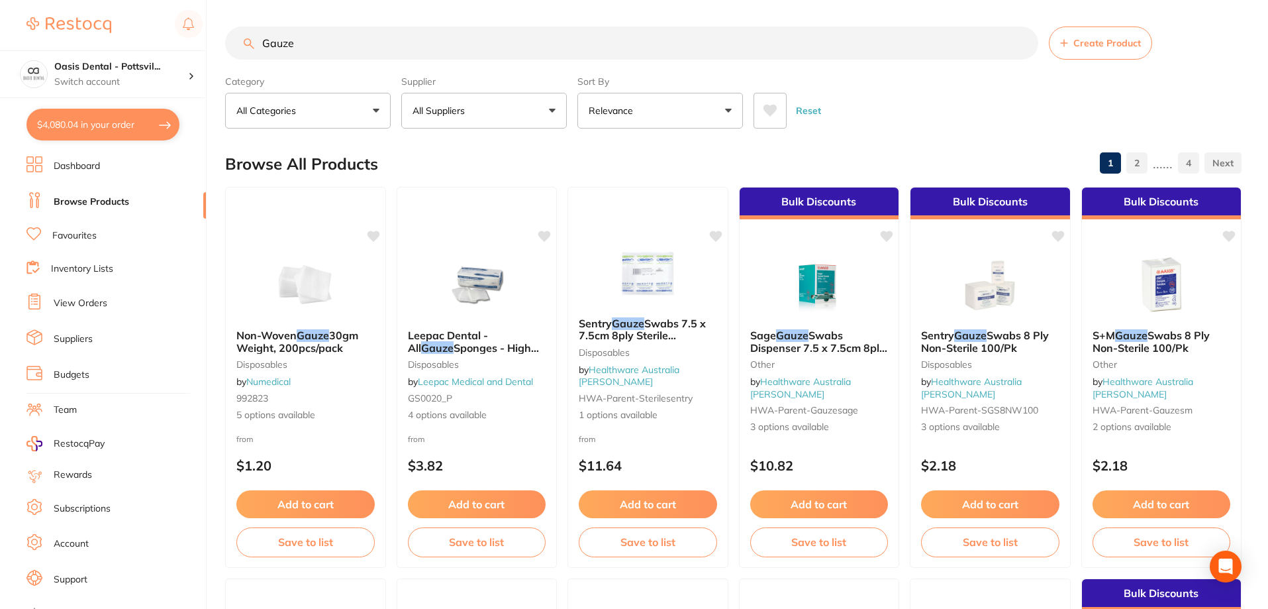
type input "Gauze"
click at [523, 118] on button "All Suppliers" at bounding box center [484, 111] width 166 height 36
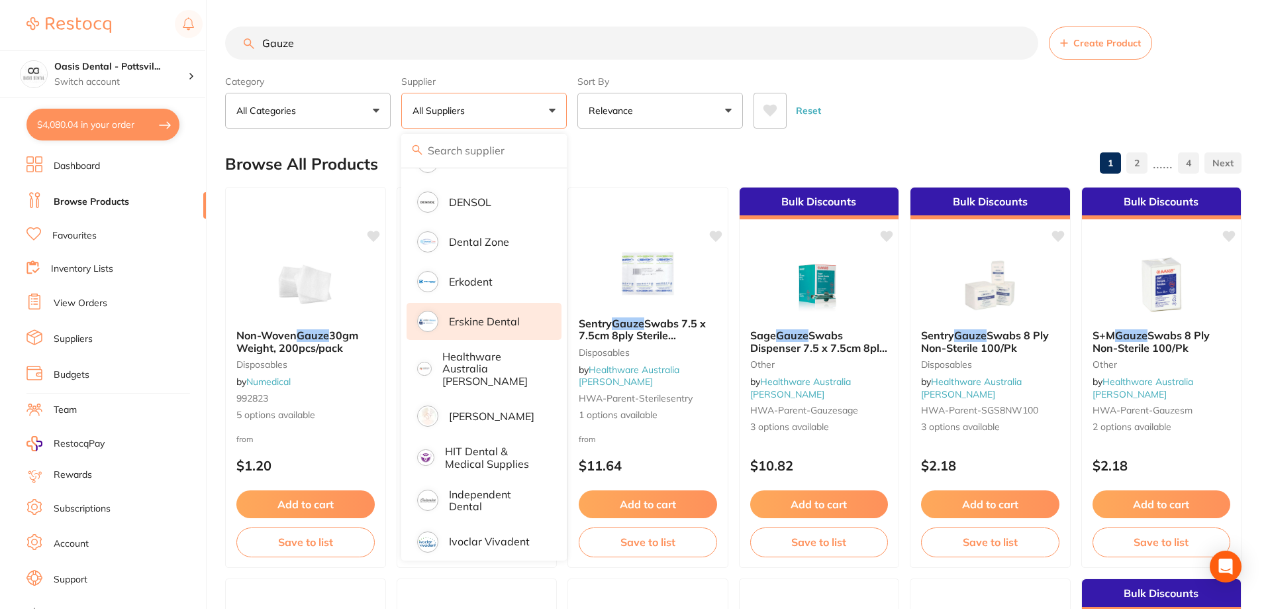
scroll to position [464, 0]
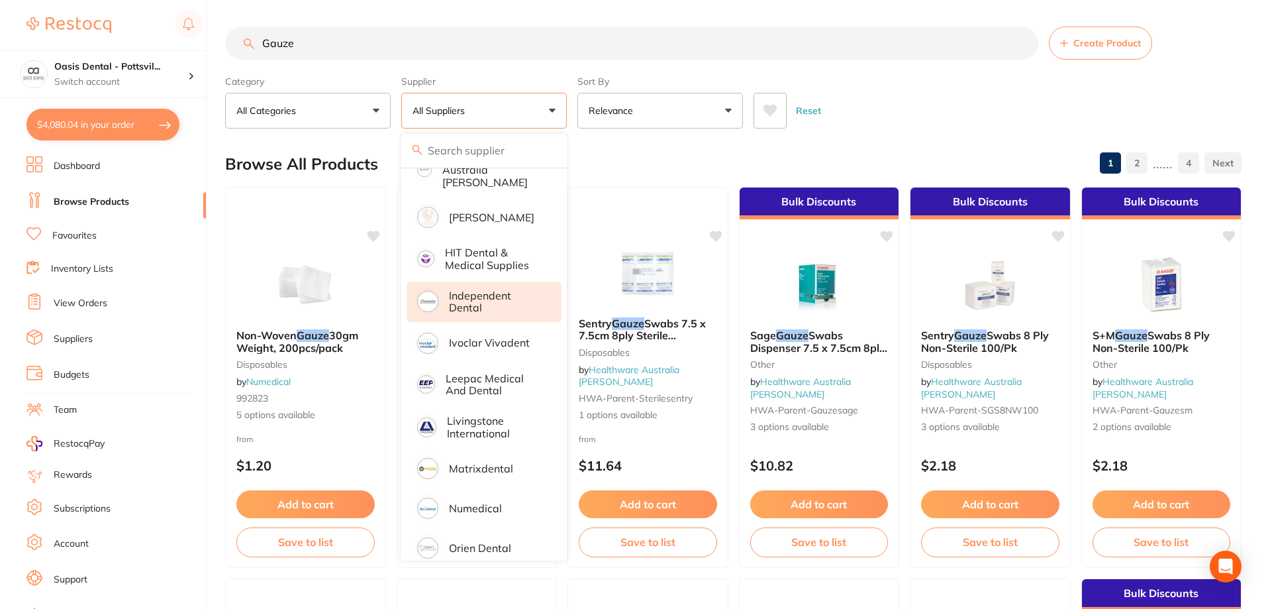
click at [480, 289] on p "Independent Dental" at bounding box center [496, 301] width 94 height 25
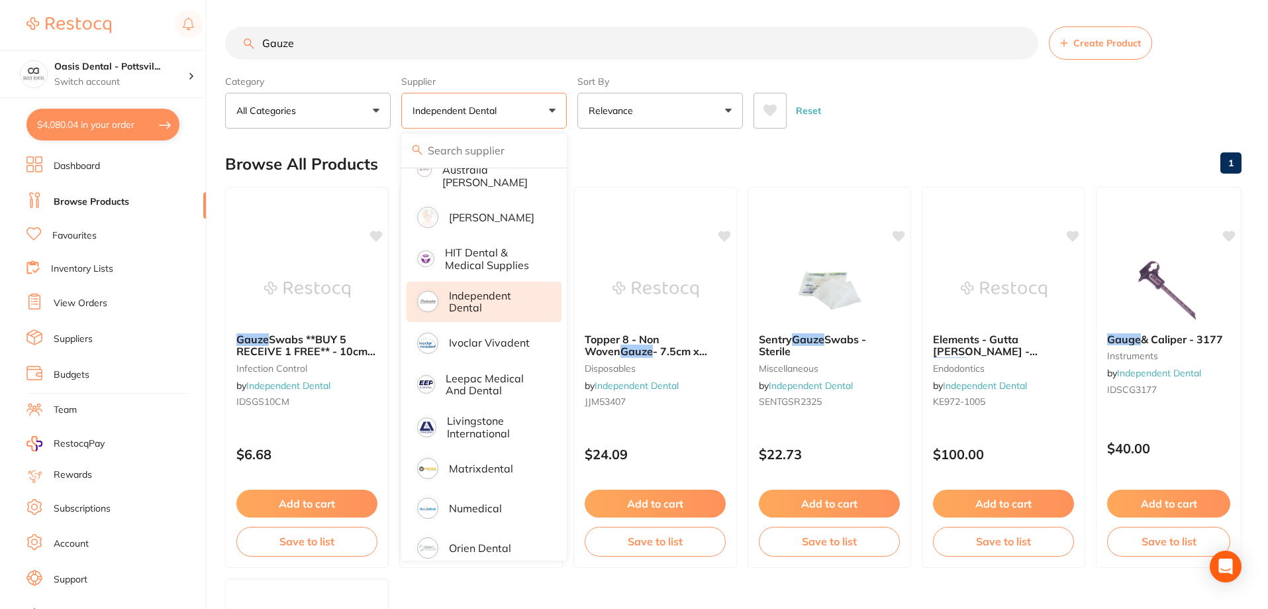
click at [705, 150] on div "Browse All Products 1" at bounding box center [733, 164] width 1017 height 44
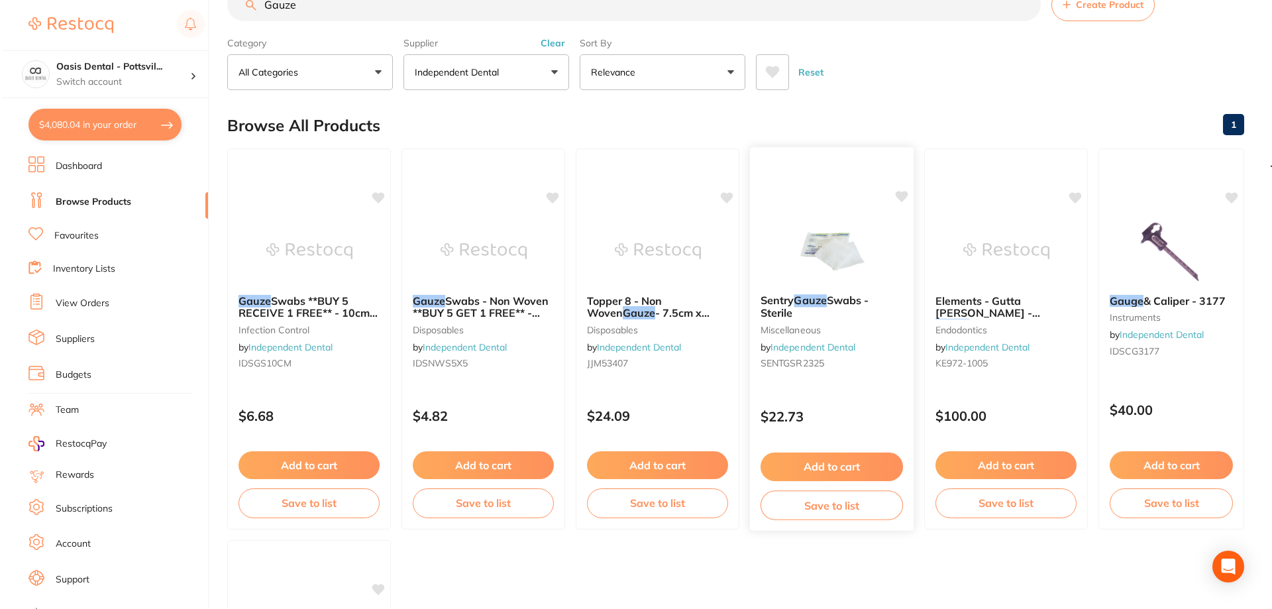
scroll to position [0, 0]
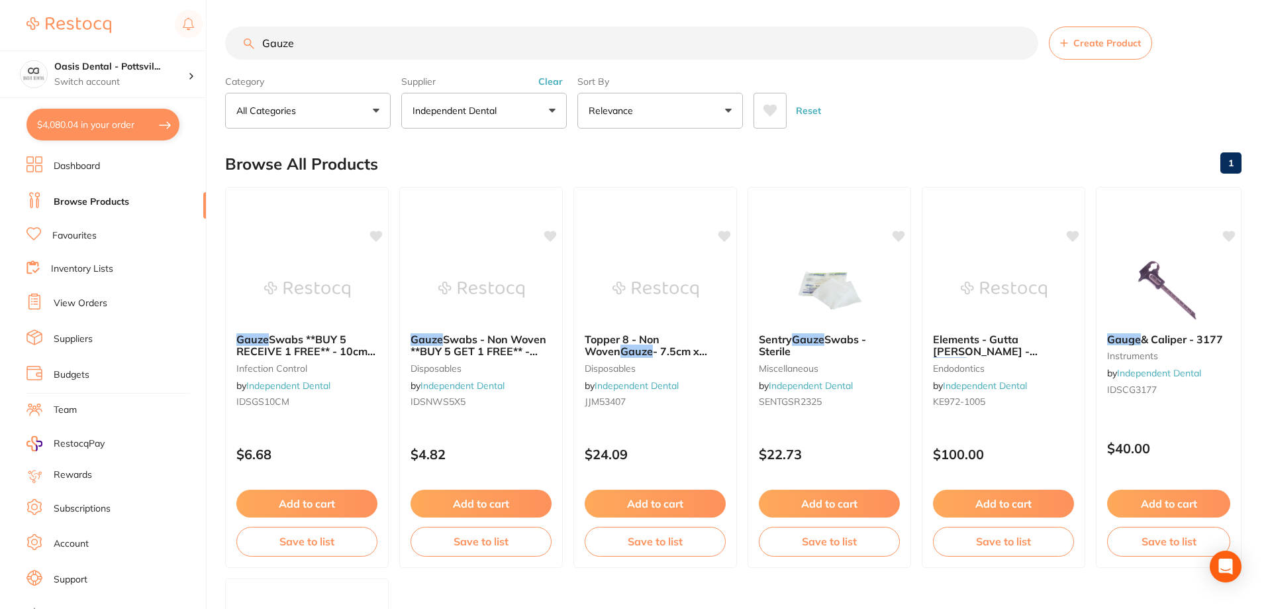
drag, startPoint x: 258, startPoint y: 42, endPoint x: 376, endPoint y: 46, distance: 117.3
click at [376, 46] on input "Gauze" at bounding box center [631, 42] width 813 height 33
click at [82, 236] on link "Favourites" at bounding box center [74, 235] width 44 height 13
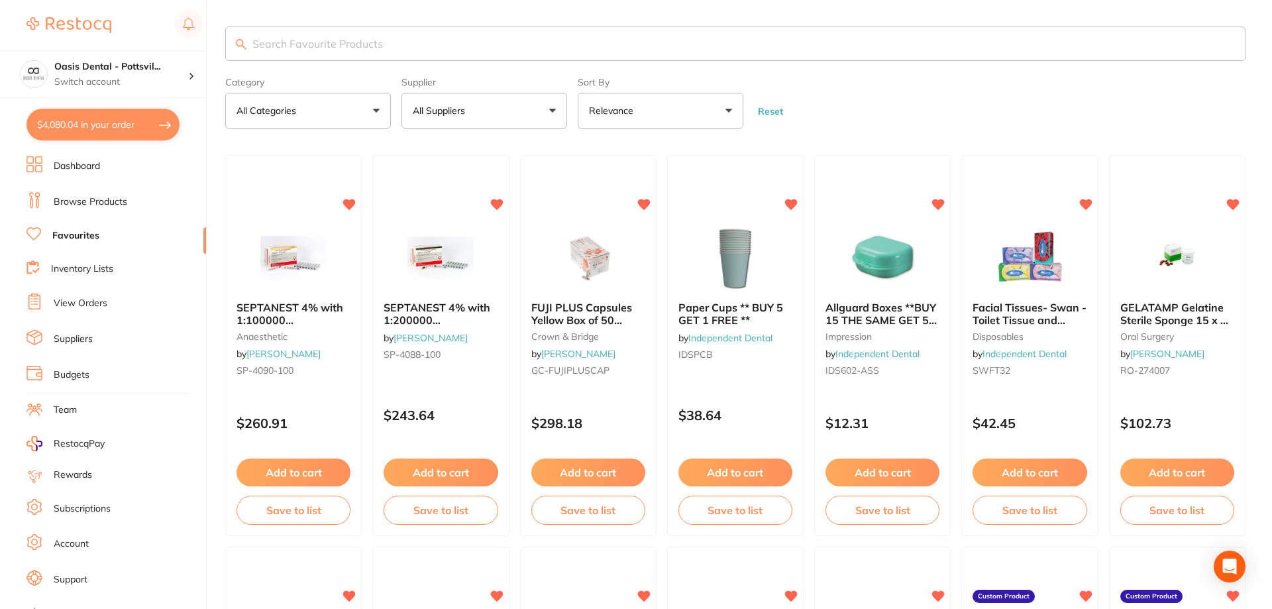
click at [278, 43] on input "search" at bounding box center [735, 43] width 1020 height 34
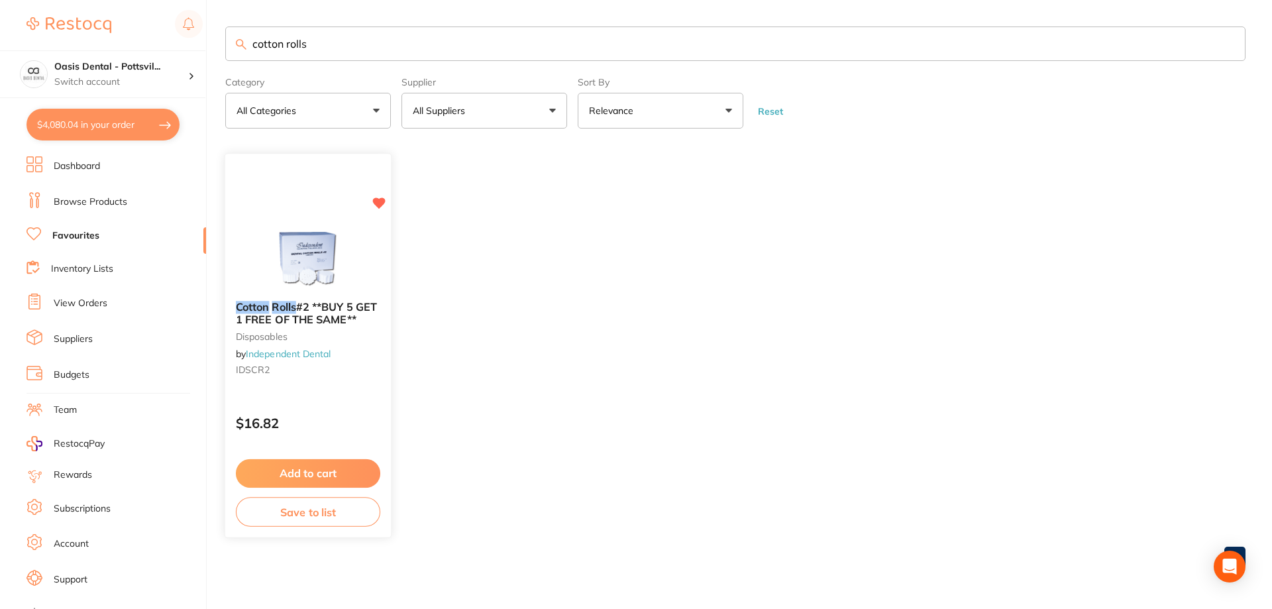
type input "cotton rolls"
click at [317, 476] on button "Add to cart" at bounding box center [308, 473] width 144 height 28
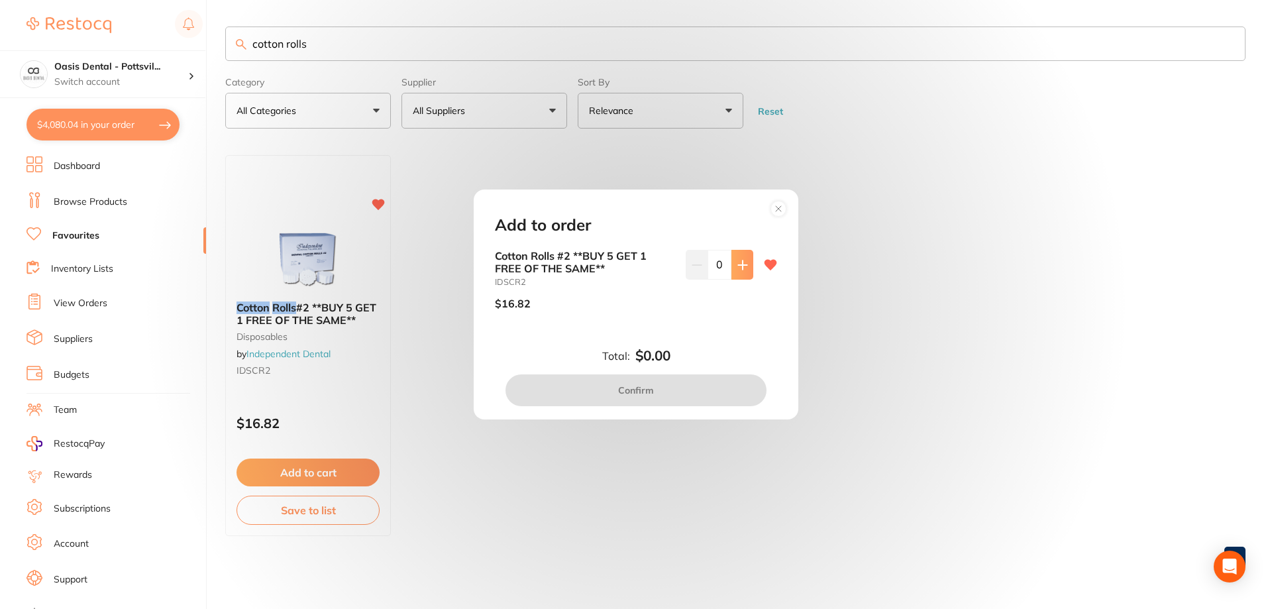
click at [738, 262] on icon at bounding box center [742, 264] width 9 height 9
type input "1"
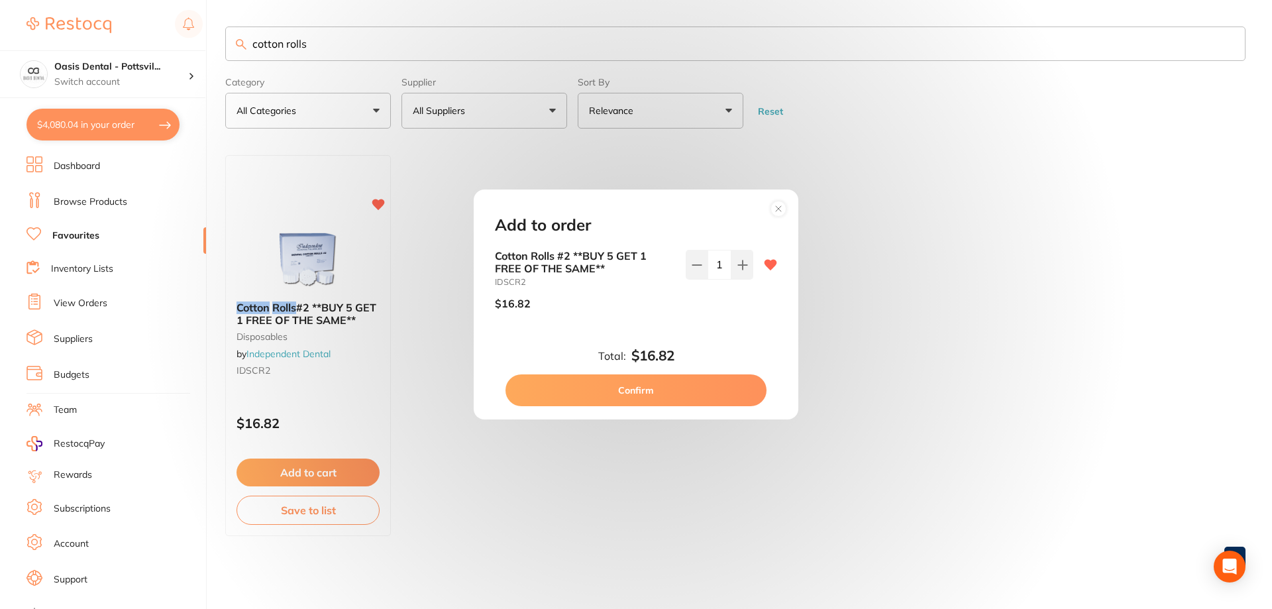
click at [631, 393] on button "Confirm" at bounding box center [635, 390] width 261 height 32
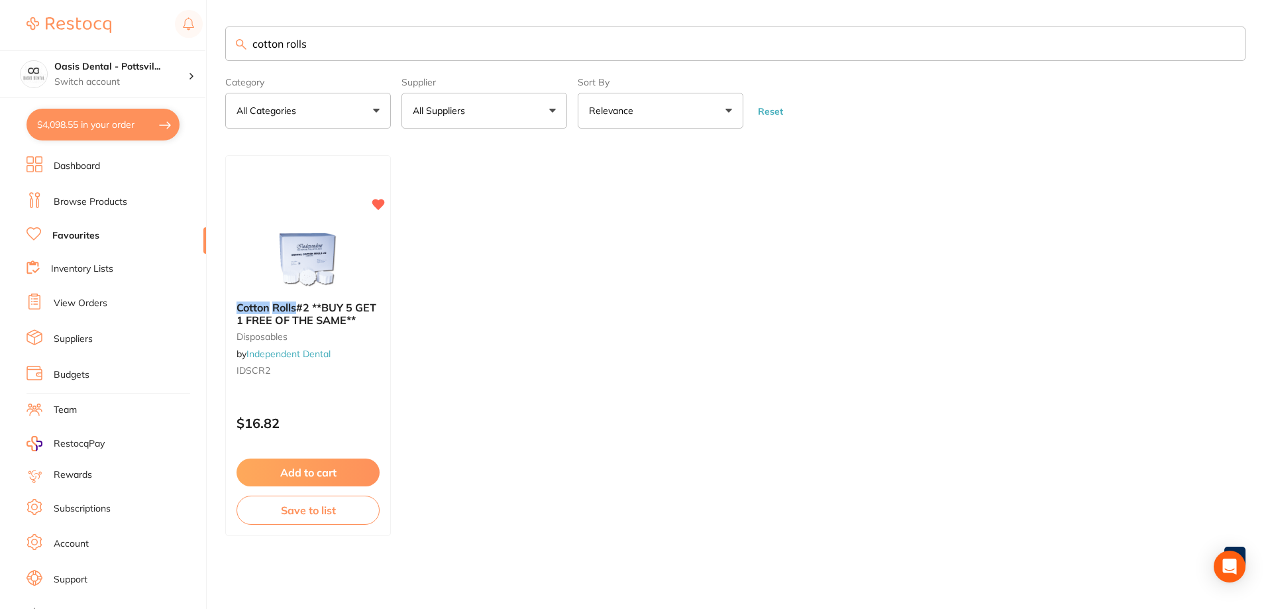
drag, startPoint x: 368, startPoint y: 47, endPoint x: 540, endPoint y: 39, distance: 171.7
click at [529, 39] on input "cotton rolls" at bounding box center [735, 43] width 1020 height 34
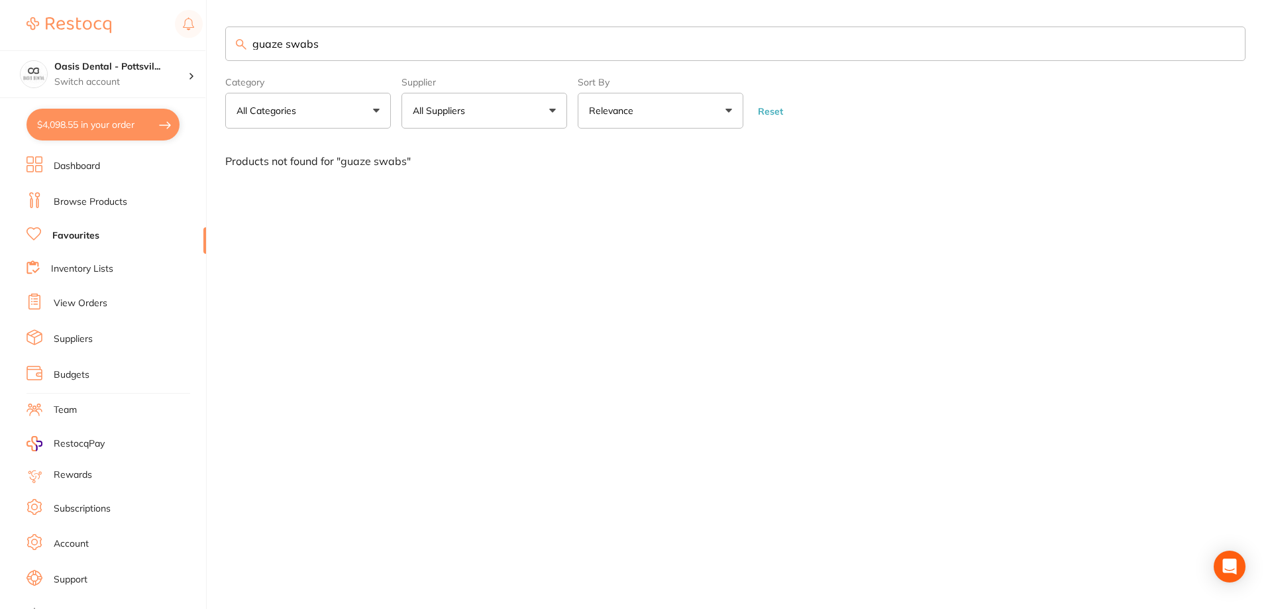
drag, startPoint x: 253, startPoint y: 43, endPoint x: 501, endPoint y: 56, distance: 248.0
click at [491, 52] on input "guaze swabs" at bounding box center [735, 43] width 1020 height 34
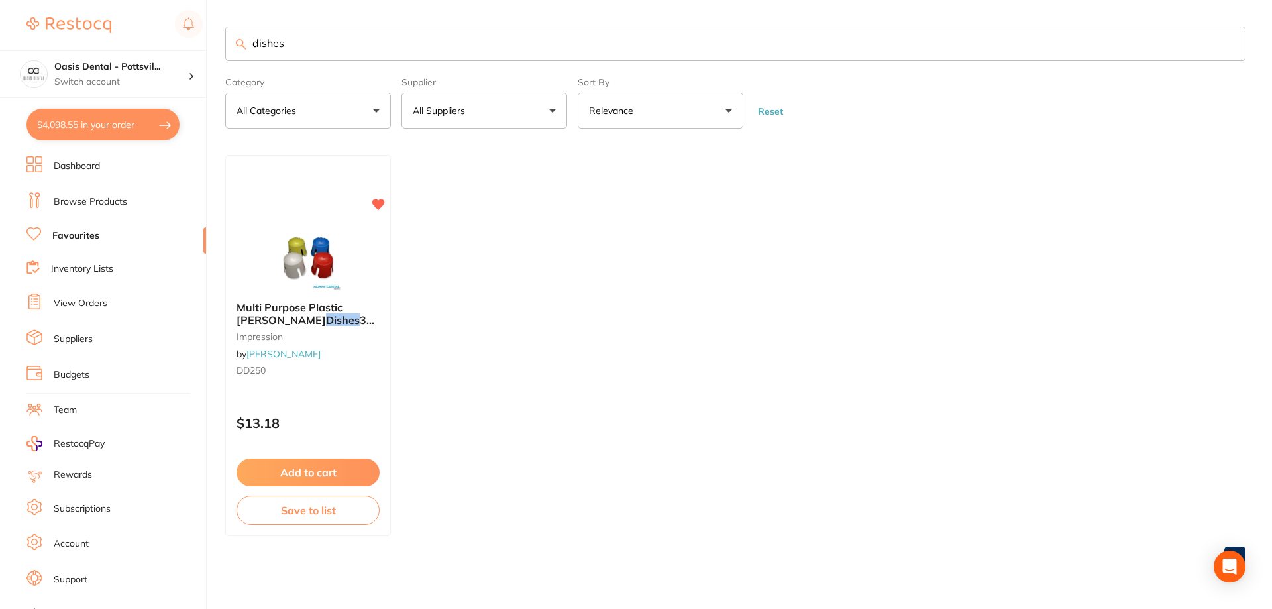
type input "dishes"
click at [103, 199] on link "Browse Products" at bounding box center [91, 201] width 74 height 13
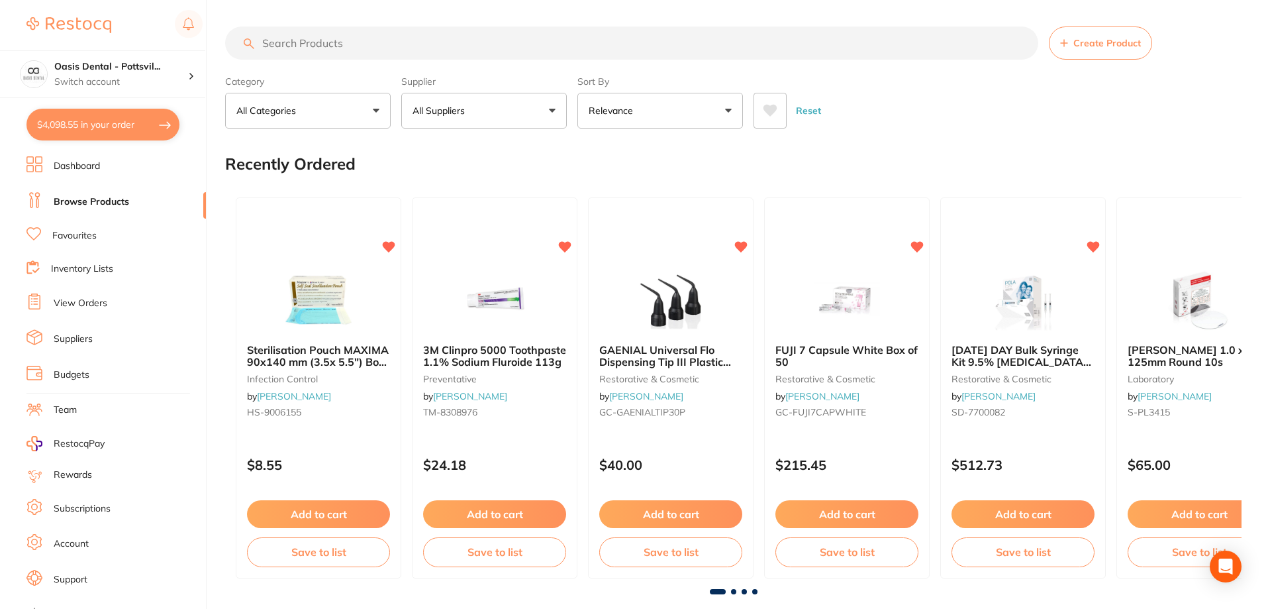
click at [274, 45] on input "search" at bounding box center [631, 42] width 813 height 33
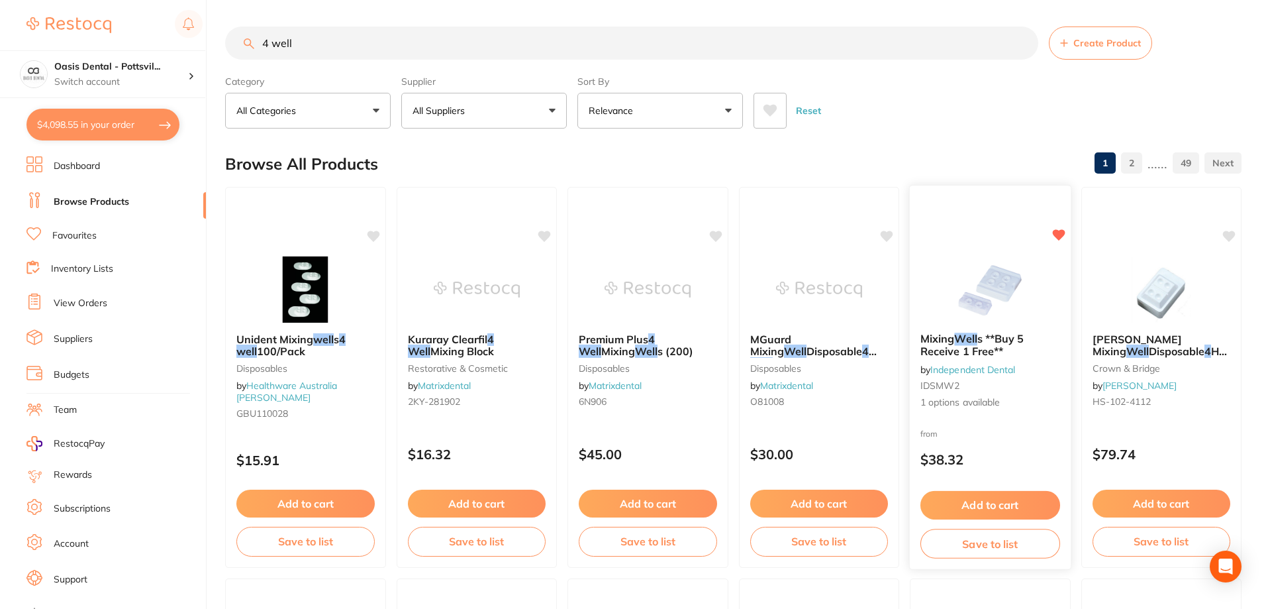
type input "4 well"
click at [1037, 392] on div "Mixing Well s **Buy 5 Receive 1 Free** by Independent Dental IDSMW2 1 options a…" at bounding box center [990, 371] width 161 height 98
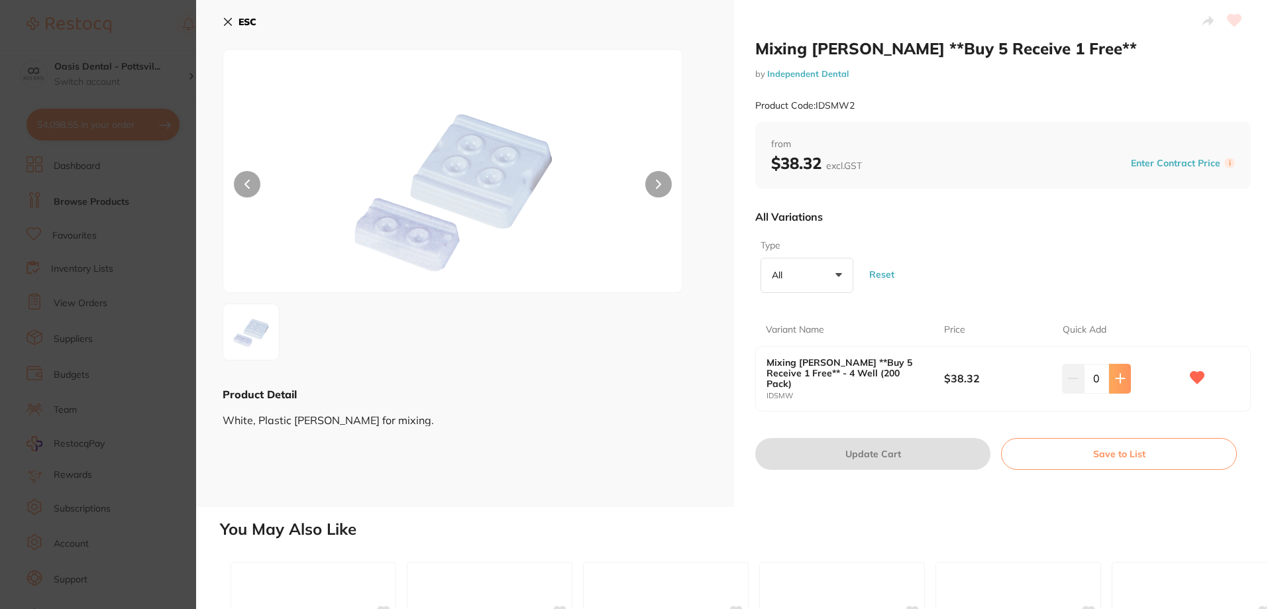
click at [1115, 373] on icon at bounding box center [1120, 378] width 11 height 11
type input "1"
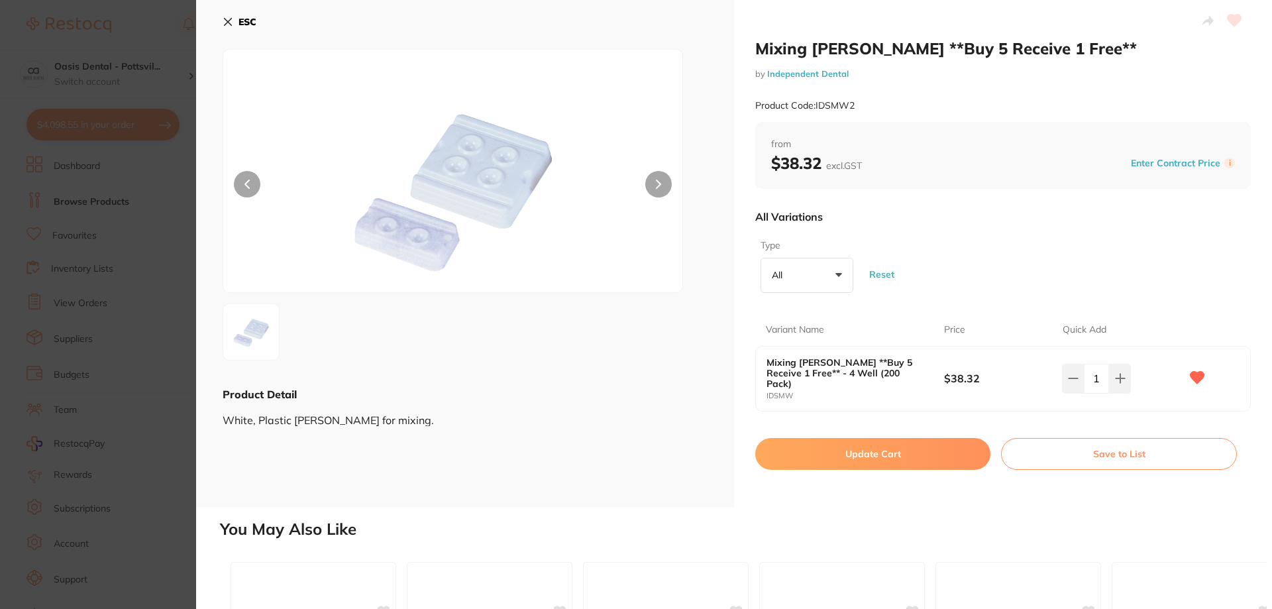
click at [876, 444] on button "Update Cart" at bounding box center [872, 454] width 235 height 32
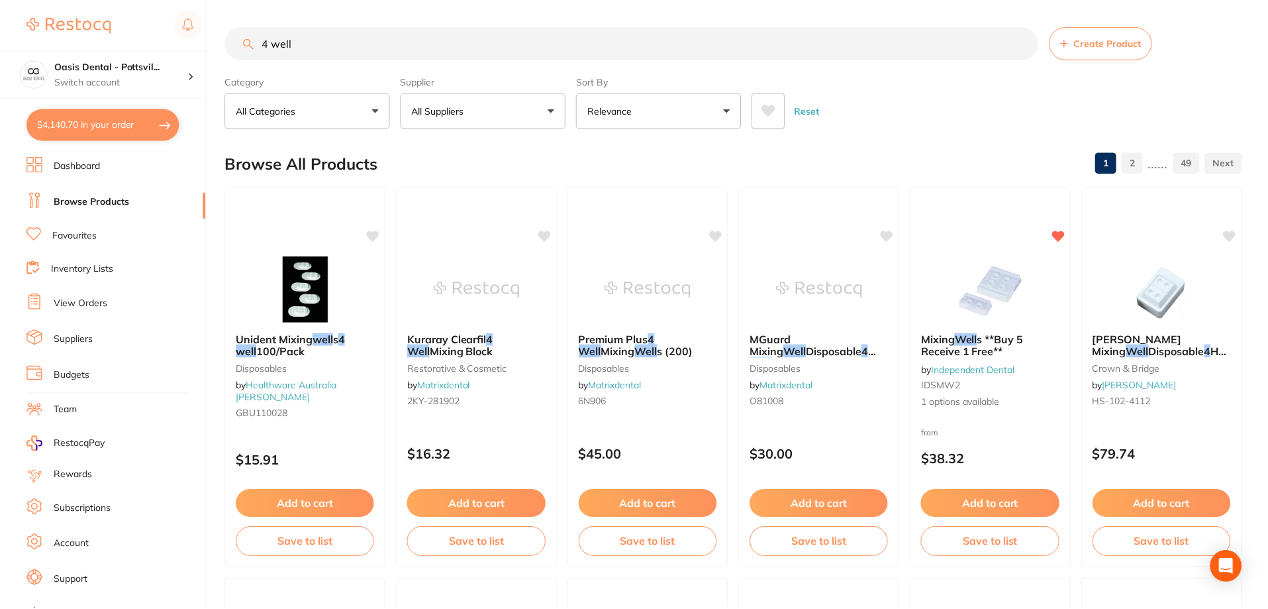
scroll to position [4, 0]
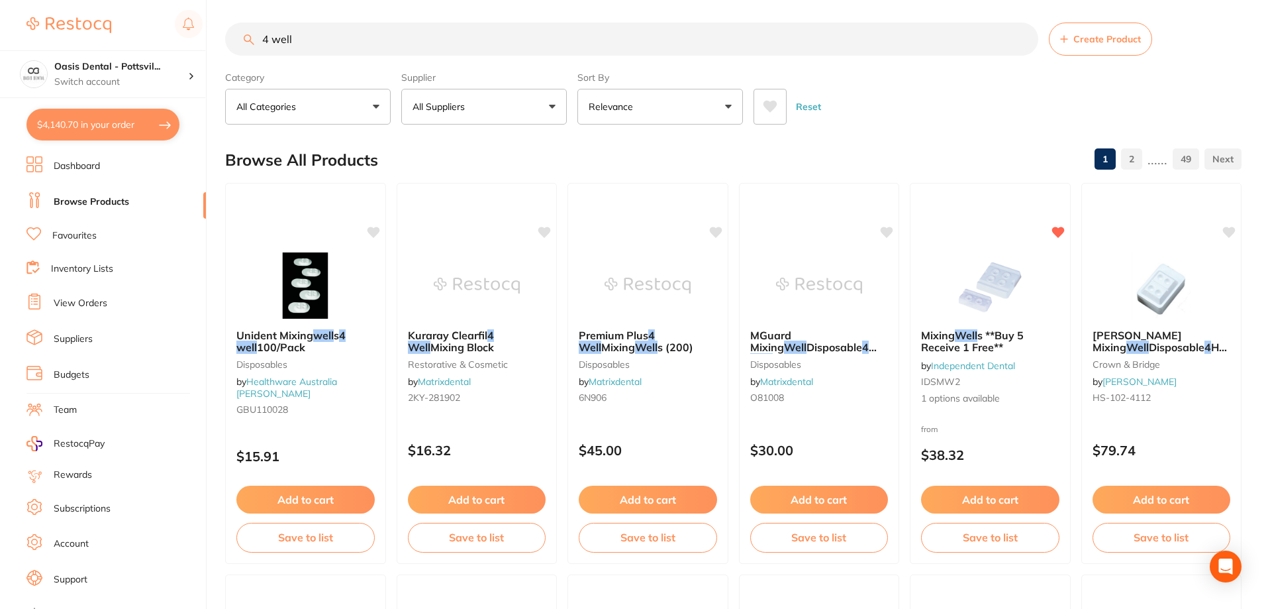
click at [88, 235] on link "Favourites" at bounding box center [74, 235] width 44 height 13
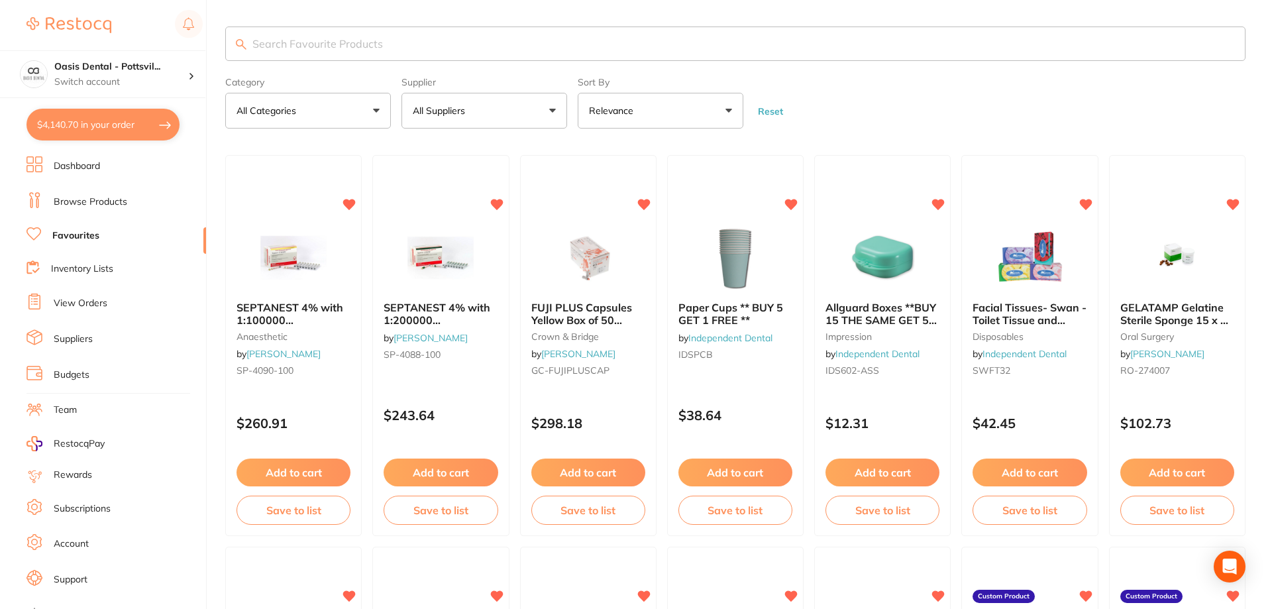
click at [293, 39] on input "search" at bounding box center [735, 43] width 1020 height 34
type input "ejectors"
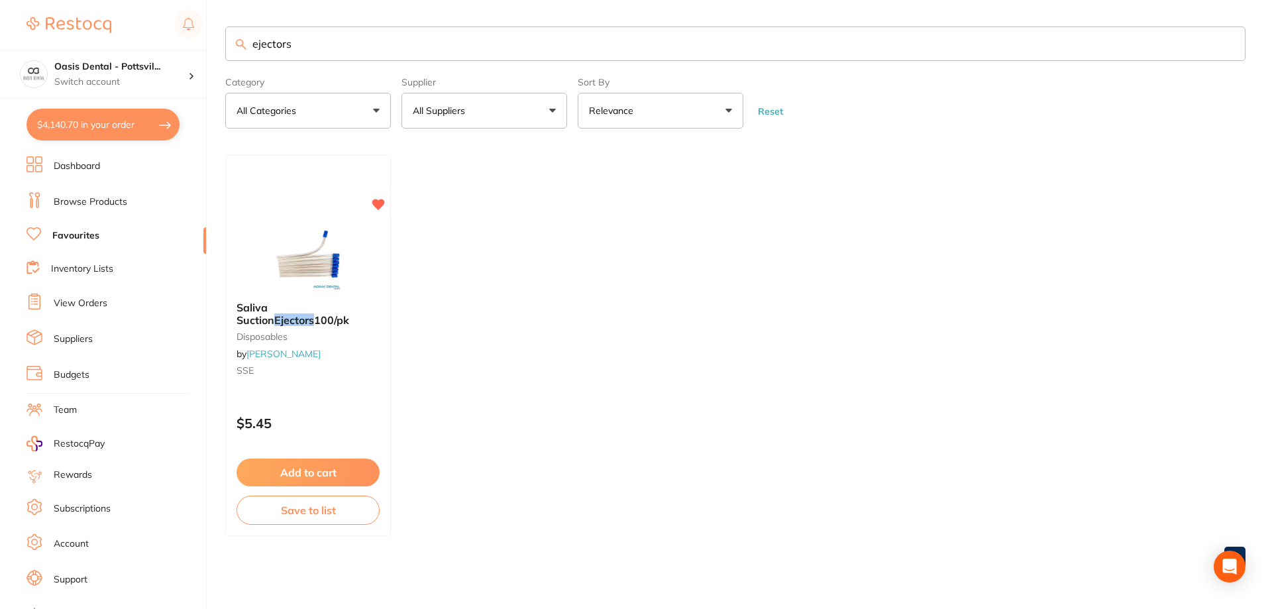
click at [77, 197] on link "Browse Products" at bounding box center [91, 201] width 74 height 13
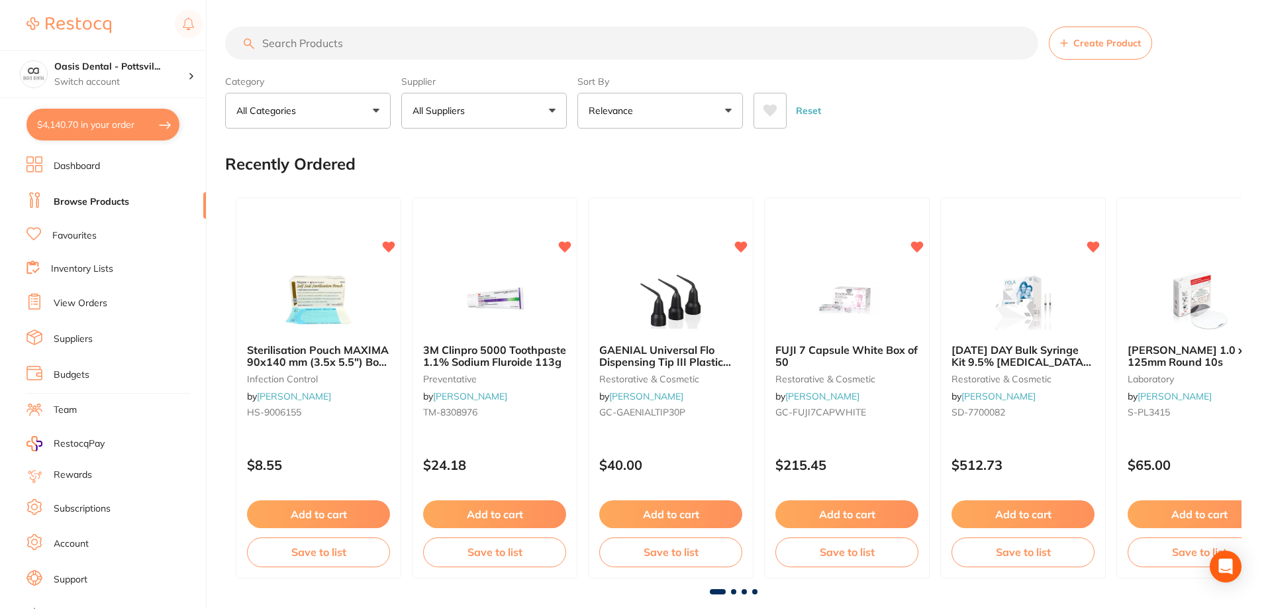
click at [295, 45] on input "search" at bounding box center [631, 42] width 813 height 33
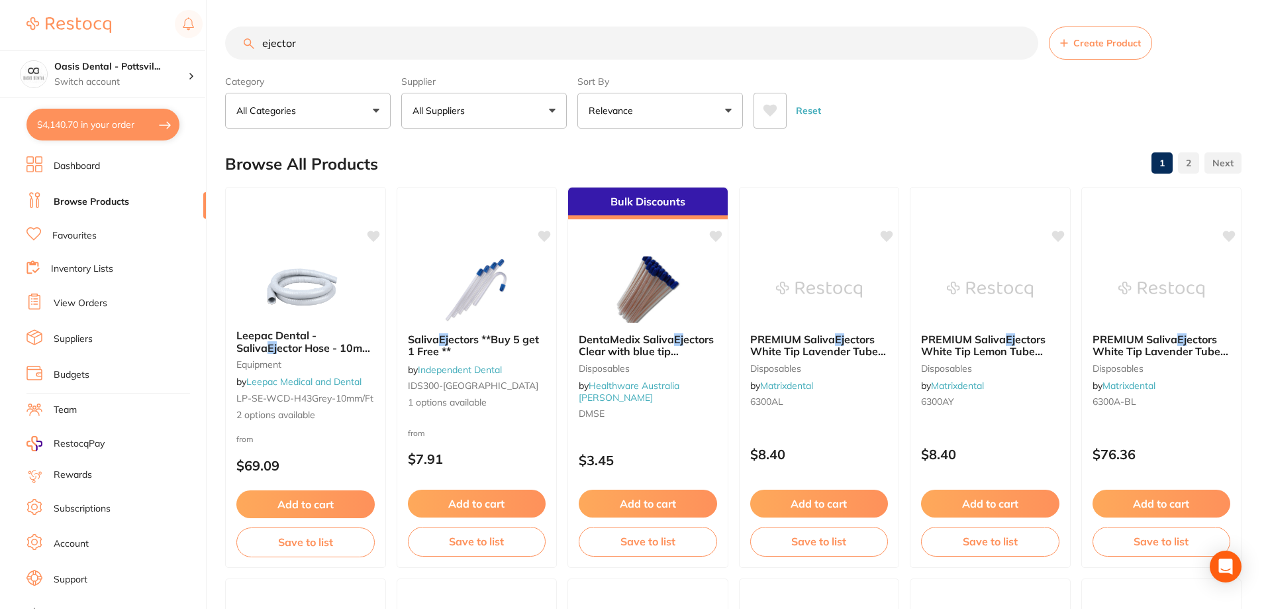
type input "ejectors"
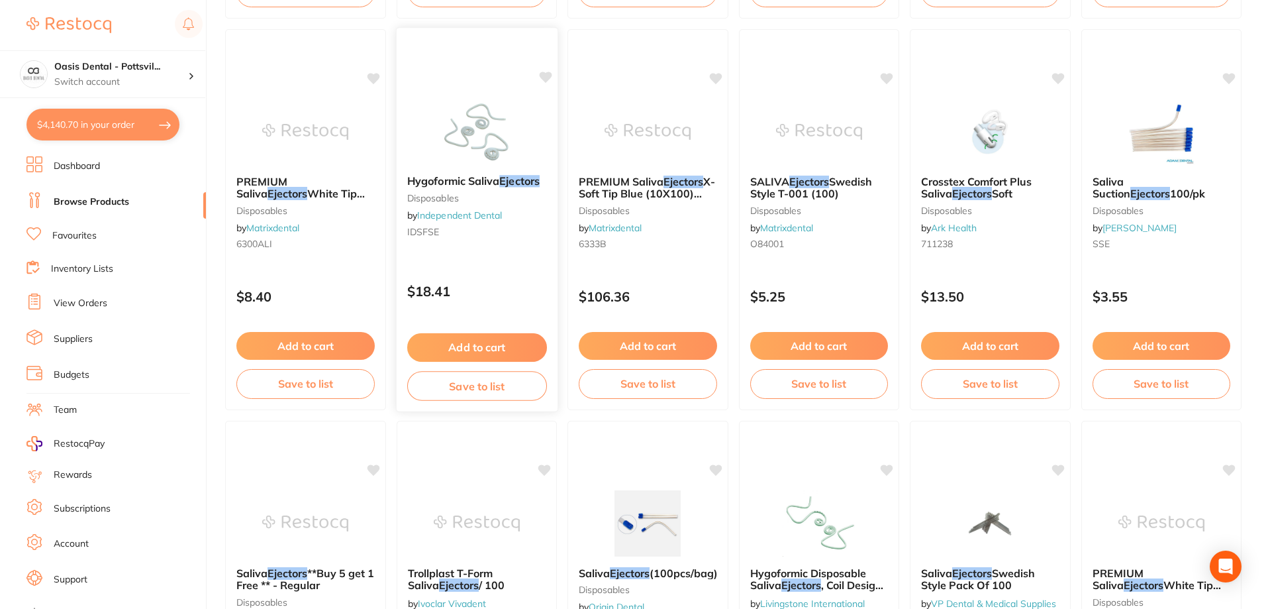
scroll to position [662, 0]
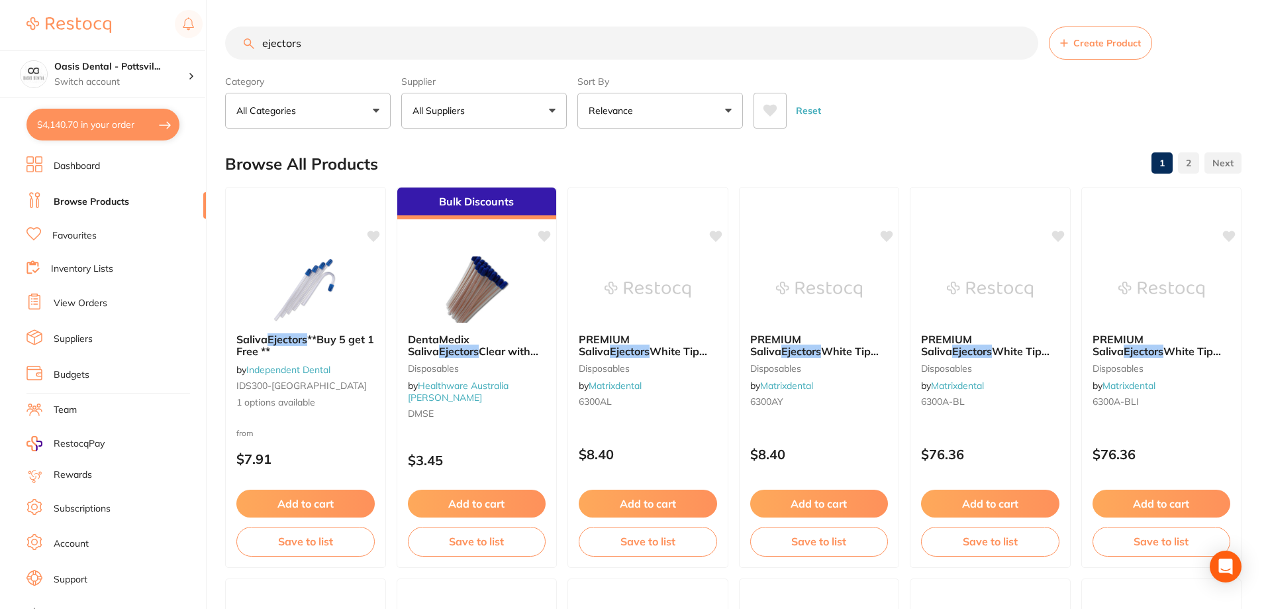
type input "ejectors"
click at [462, 98] on button "All Suppliers" at bounding box center [484, 111] width 166 height 36
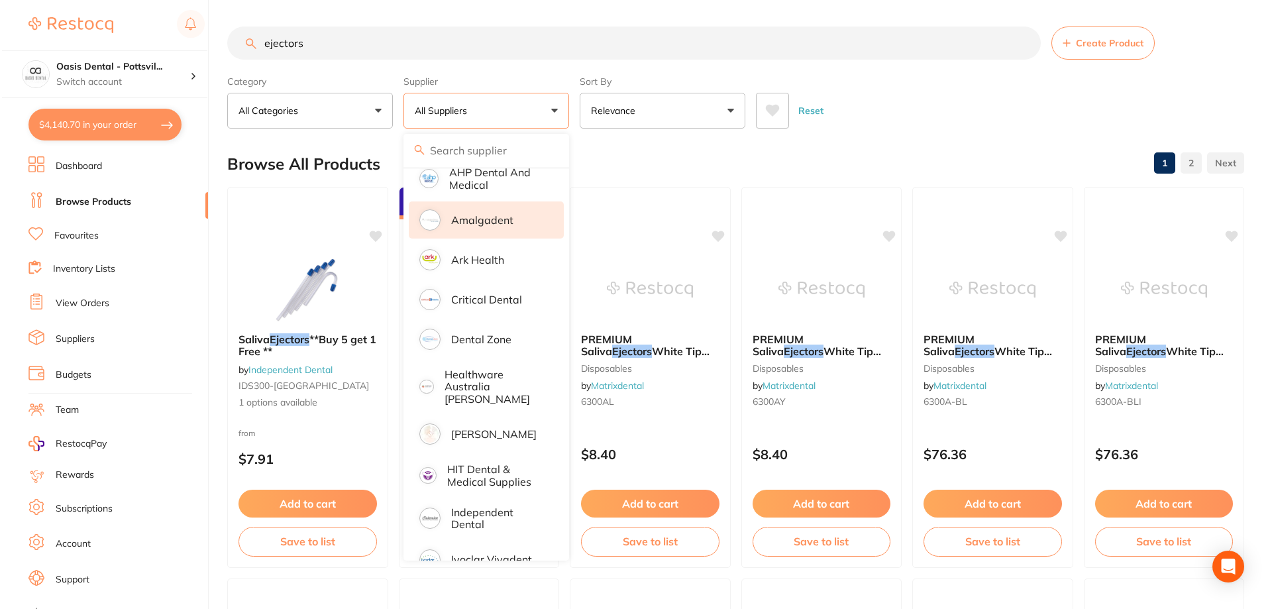
scroll to position [265, 0]
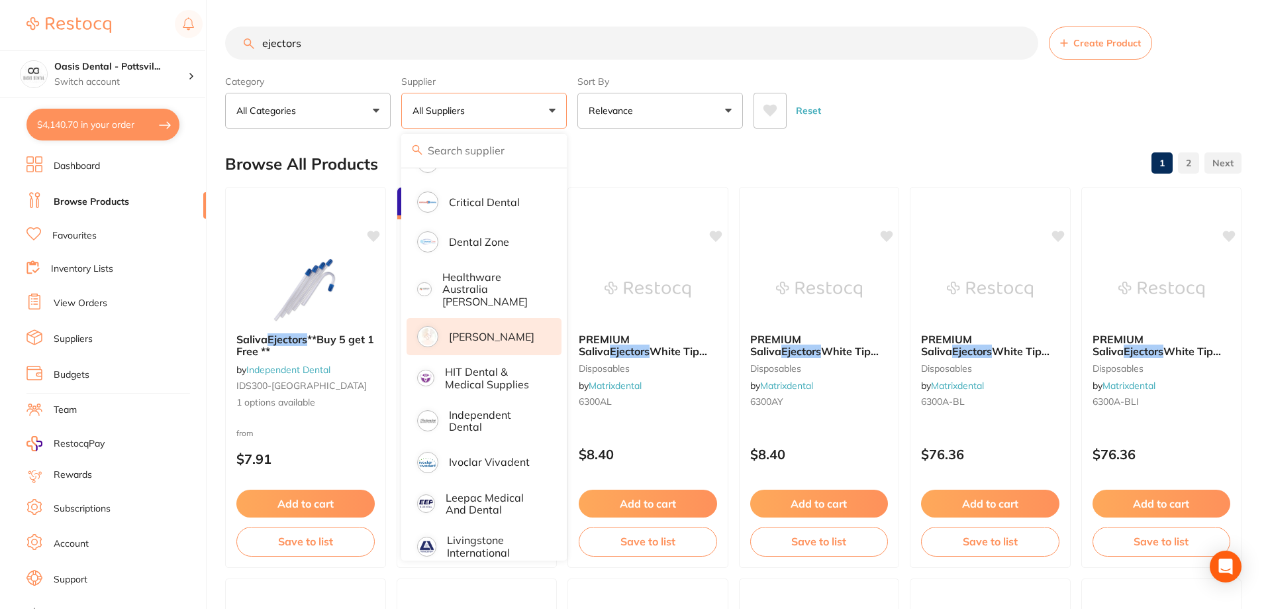
click at [468, 330] on p "[PERSON_NAME]" at bounding box center [491, 336] width 85 height 12
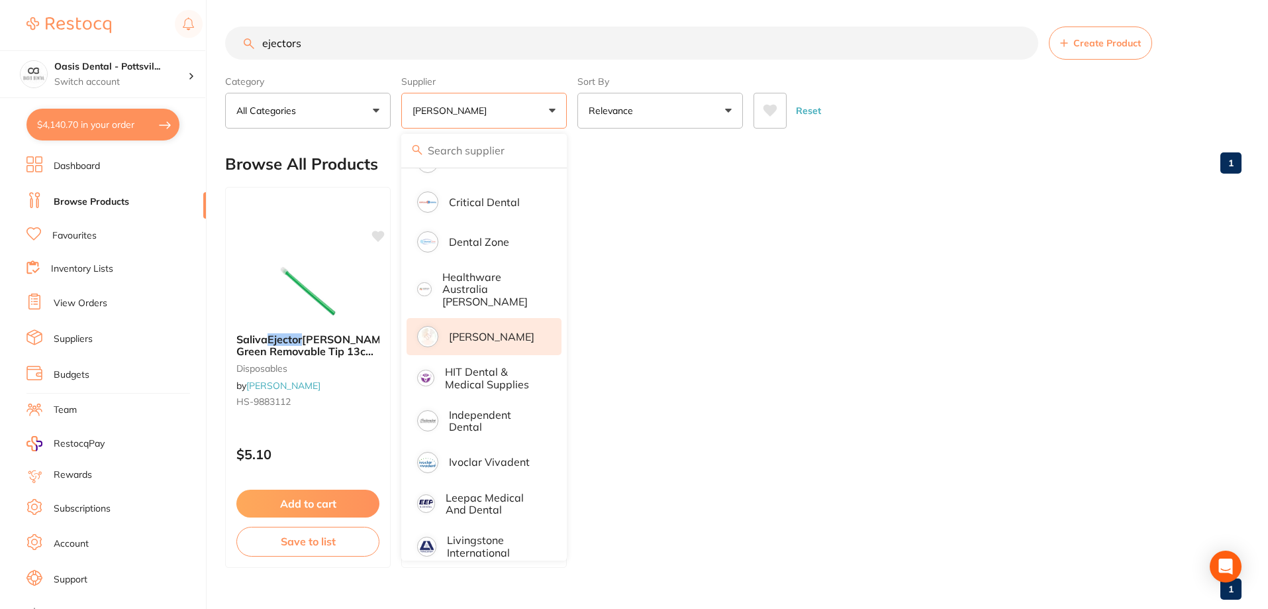
click at [707, 313] on ul "Saliva Ejector [PERSON_NAME] Green Removable Tip 13cm Pk100 disposables by [PER…" at bounding box center [733, 377] width 1017 height 381
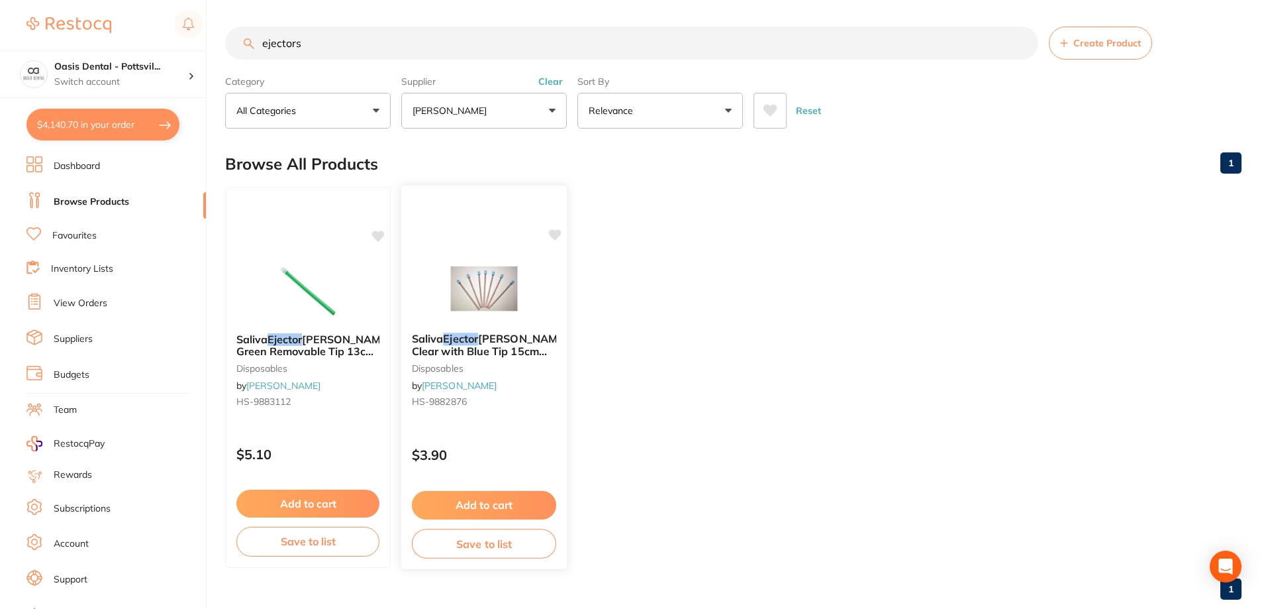
click at [535, 311] on div at bounding box center [484, 288] width 166 height 67
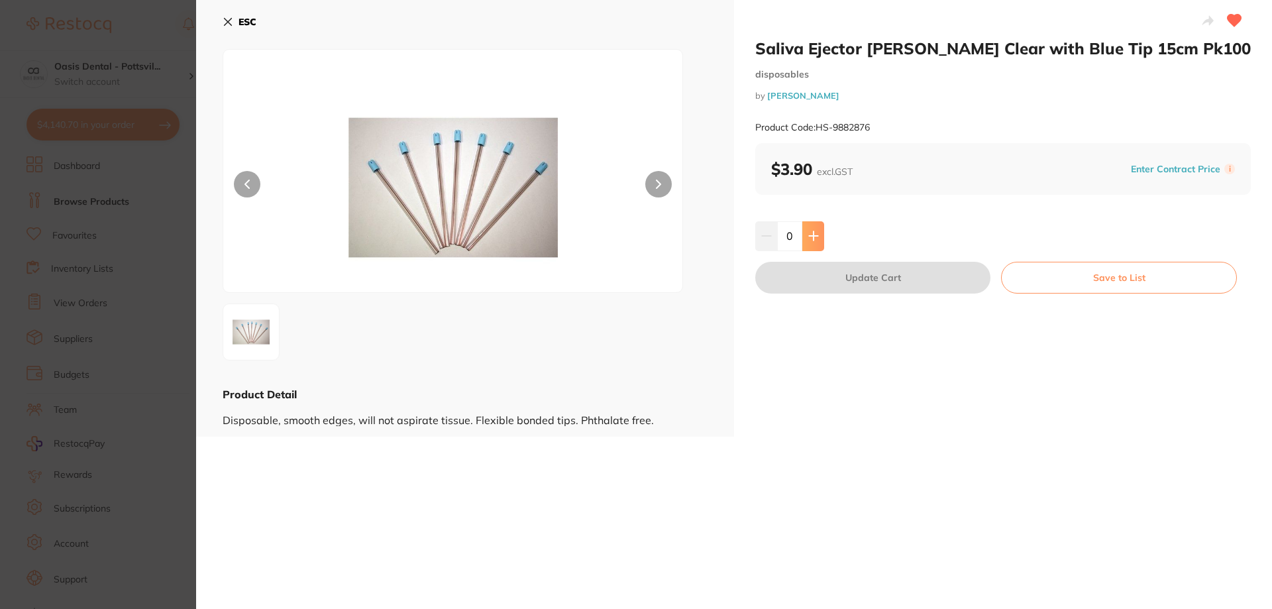
click at [813, 234] on icon at bounding box center [813, 235] width 11 height 11
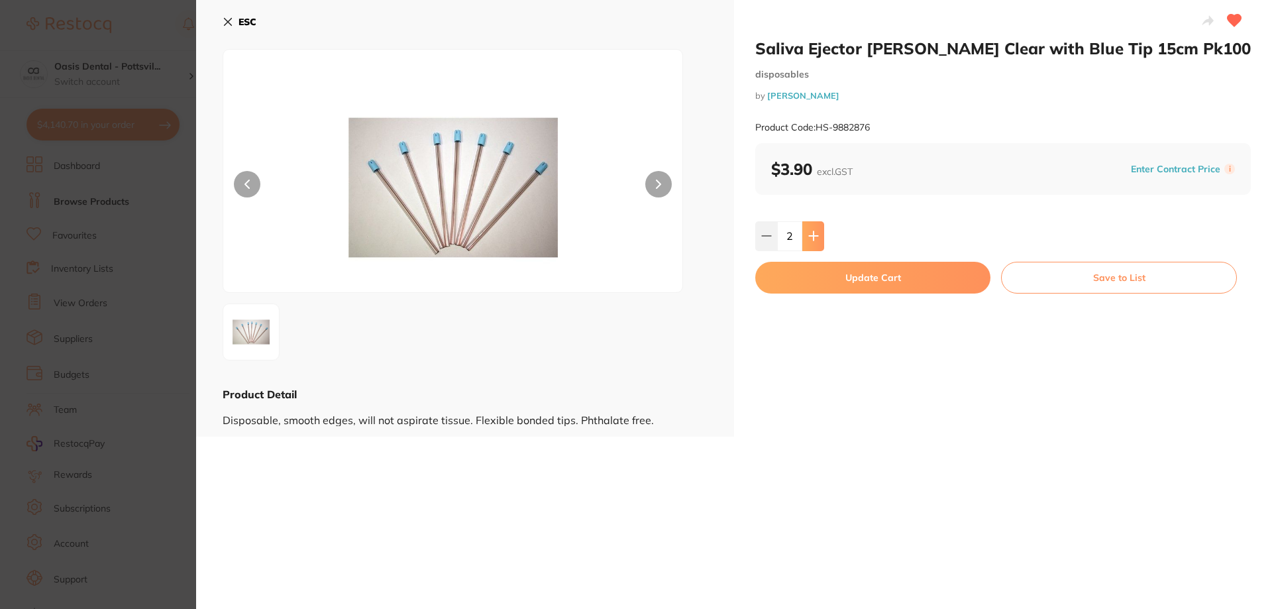
click at [813, 233] on icon at bounding box center [813, 235] width 11 height 11
type input "5"
click at [877, 281] on button "Update Cart" at bounding box center [872, 278] width 235 height 32
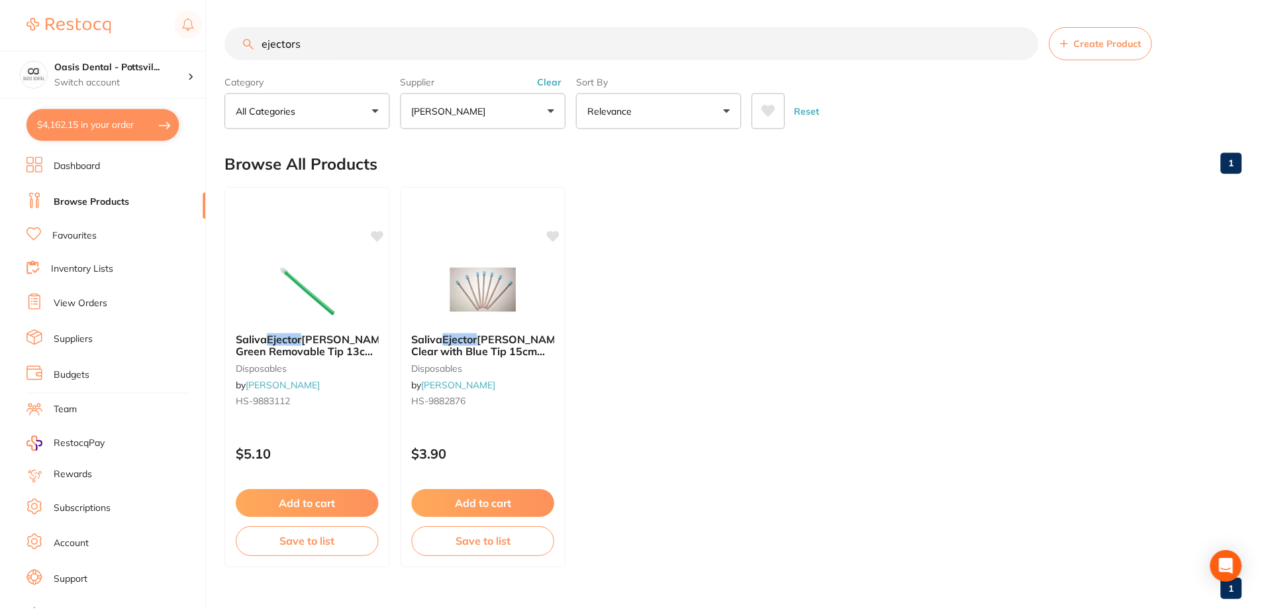
scroll to position [1, 0]
click at [99, 125] on button "$4,162.15 in your order" at bounding box center [102, 125] width 153 height 32
checkbox input "true"
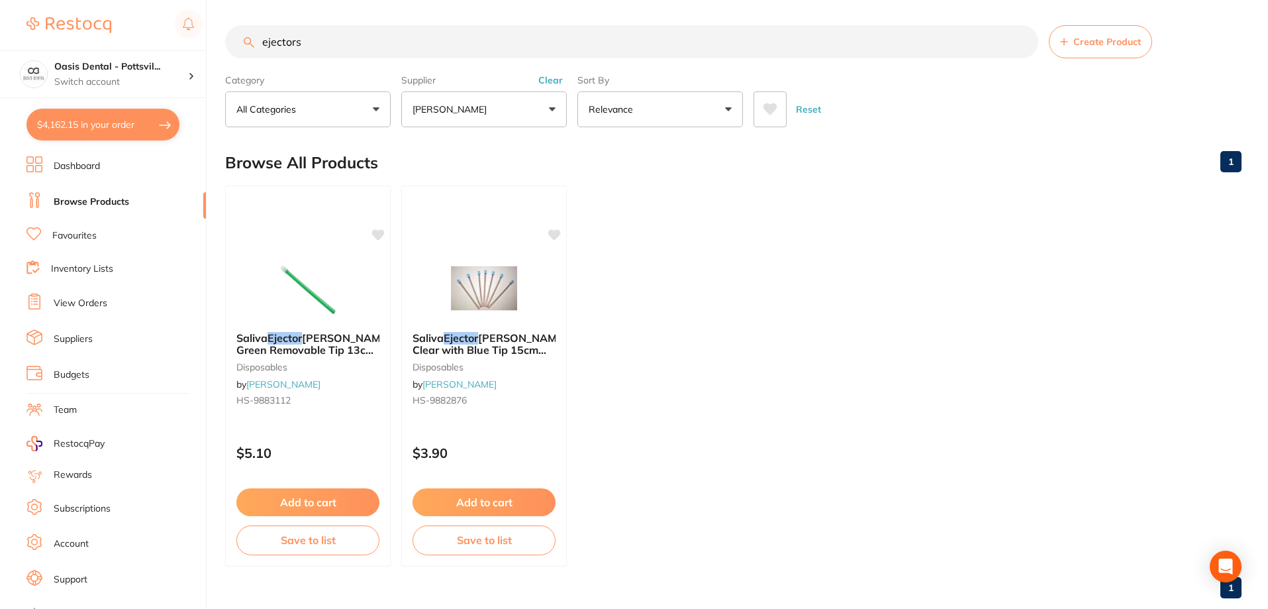
checkbox input "true"
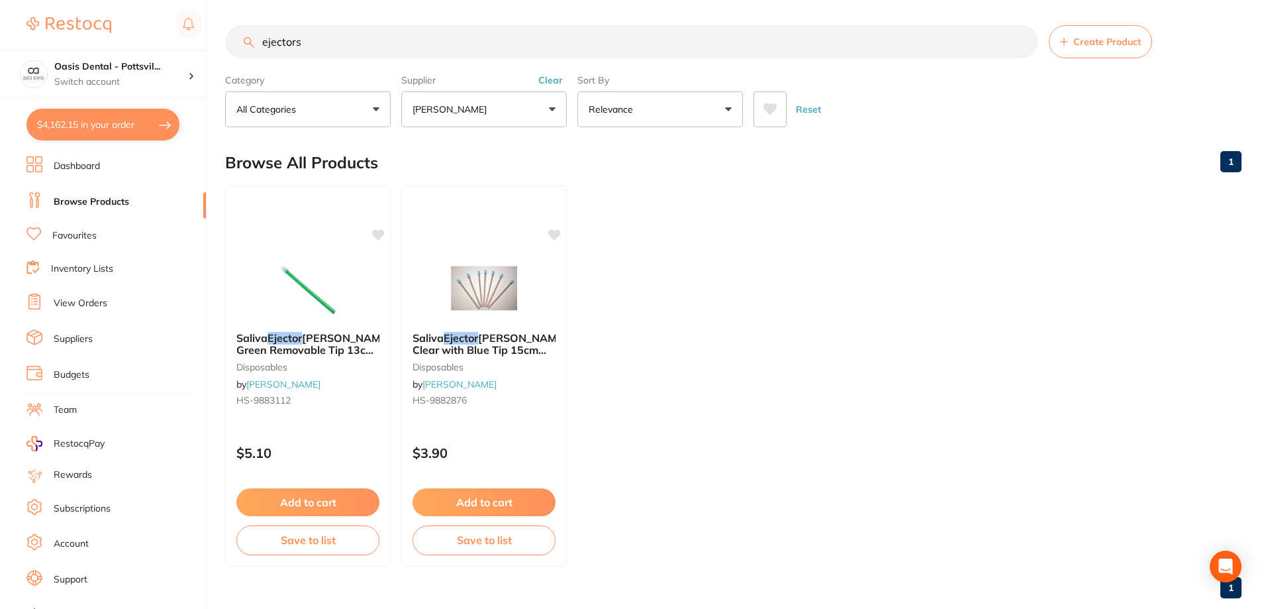
checkbox input "true"
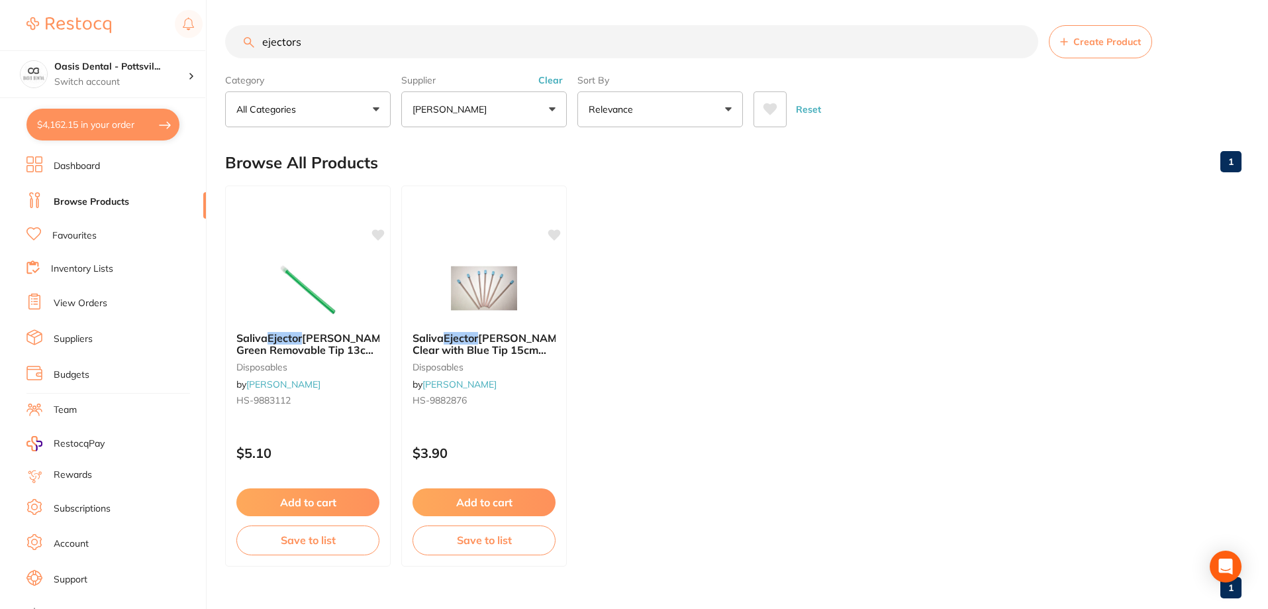
checkbox input "true"
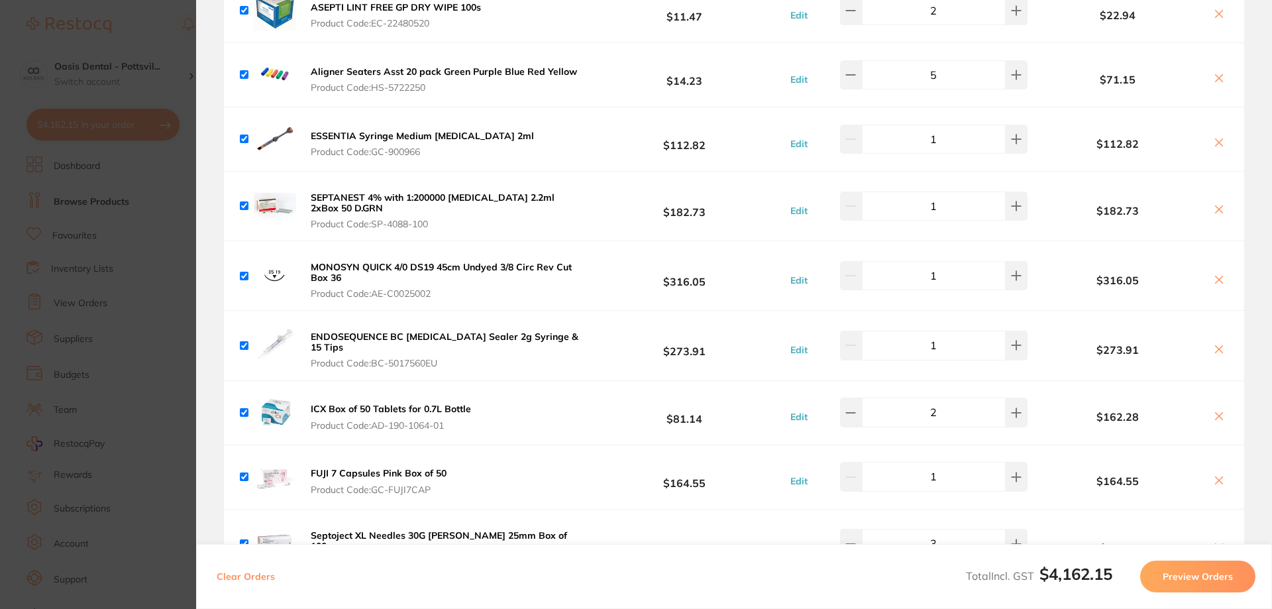
scroll to position [0, 0]
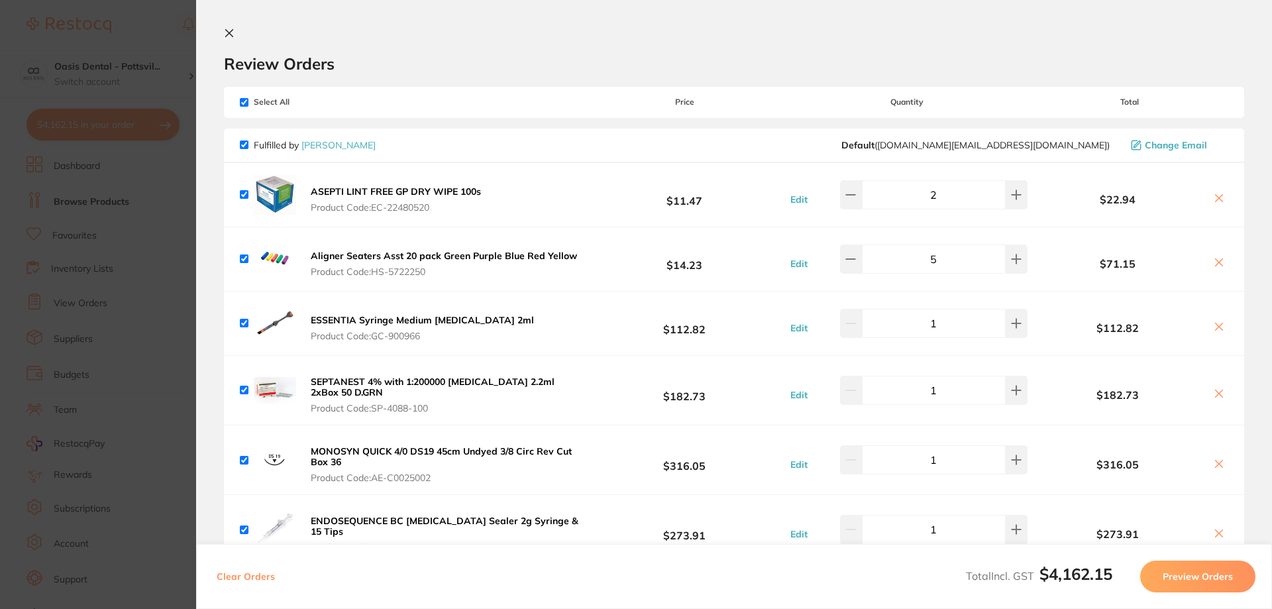
click at [232, 29] on icon at bounding box center [229, 33] width 11 height 11
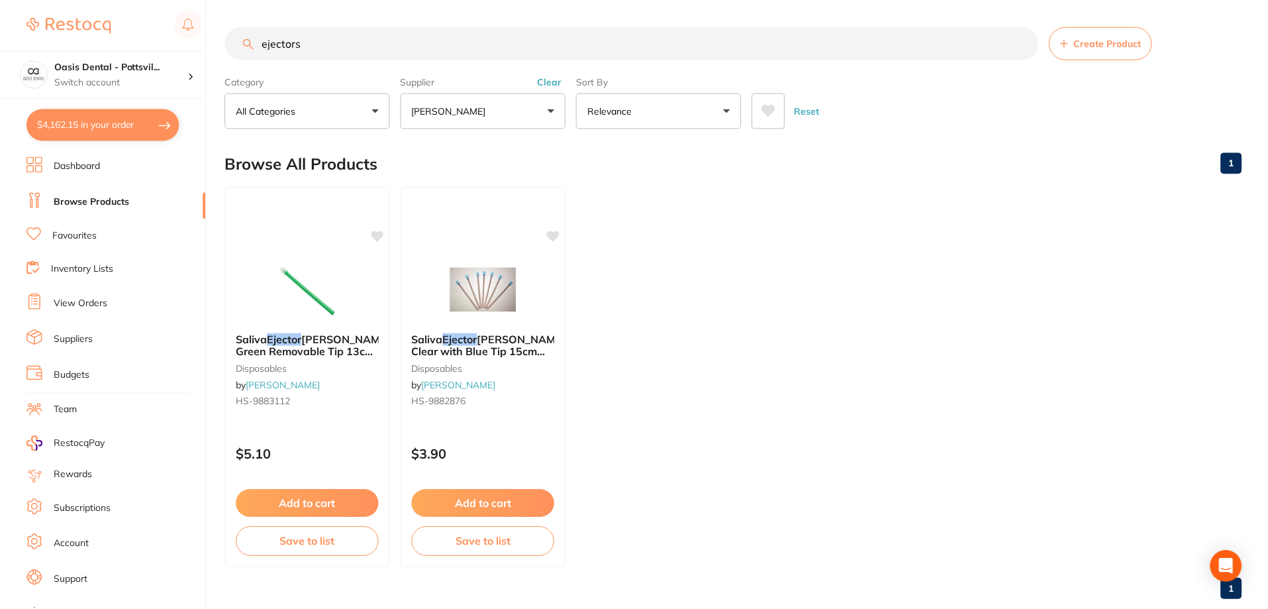
scroll to position [1, 0]
click at [81, 233] on link "Favourites" at bounding box center [74, 235] width 44 height 13
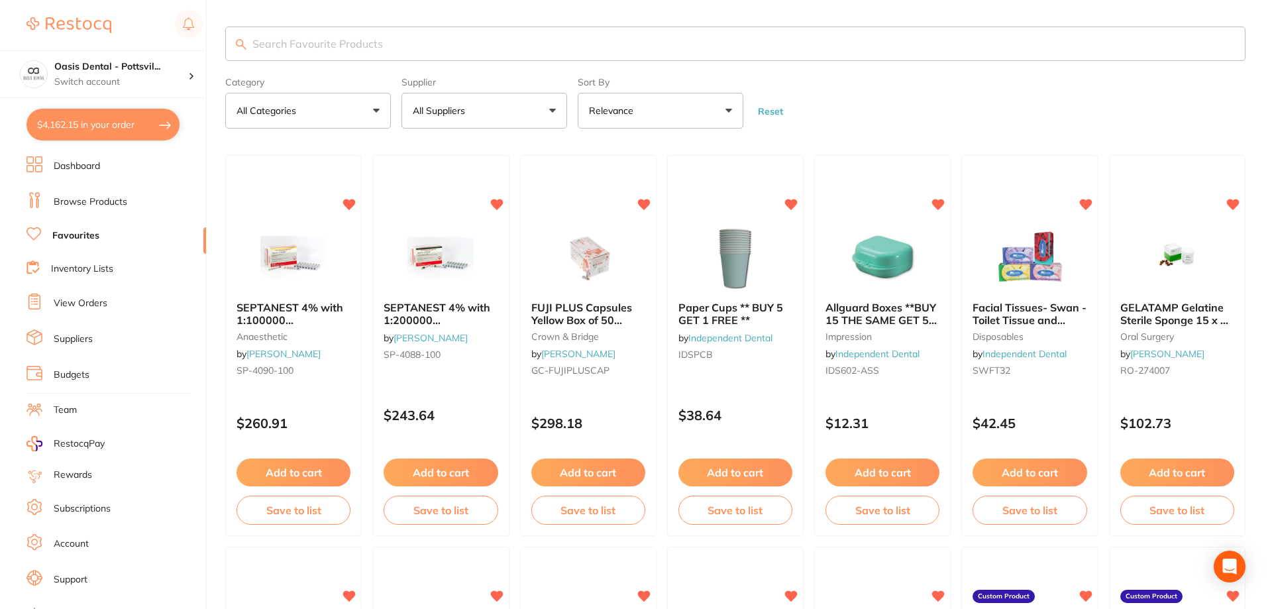
click at [273, 46] on input "search" at bounding box center [735, 43] width 1020 height 34
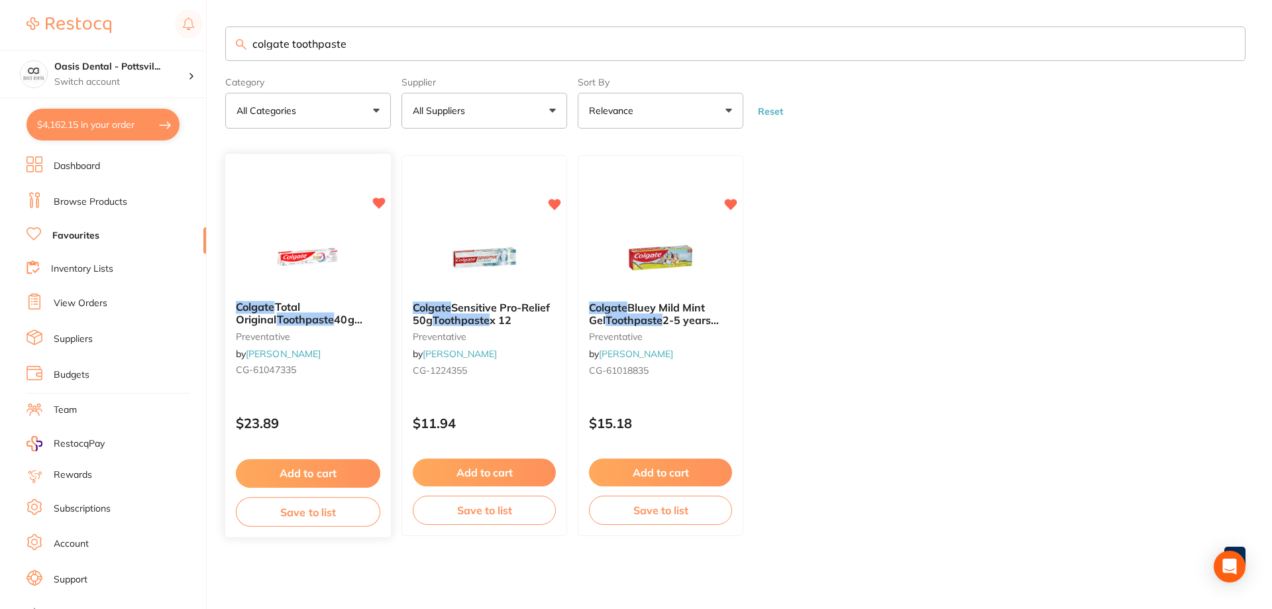
type input "colgate toothpaste"
click at [356, 375] on small "CG-61047335" at bounding box center [308, 370] width 144 height 11
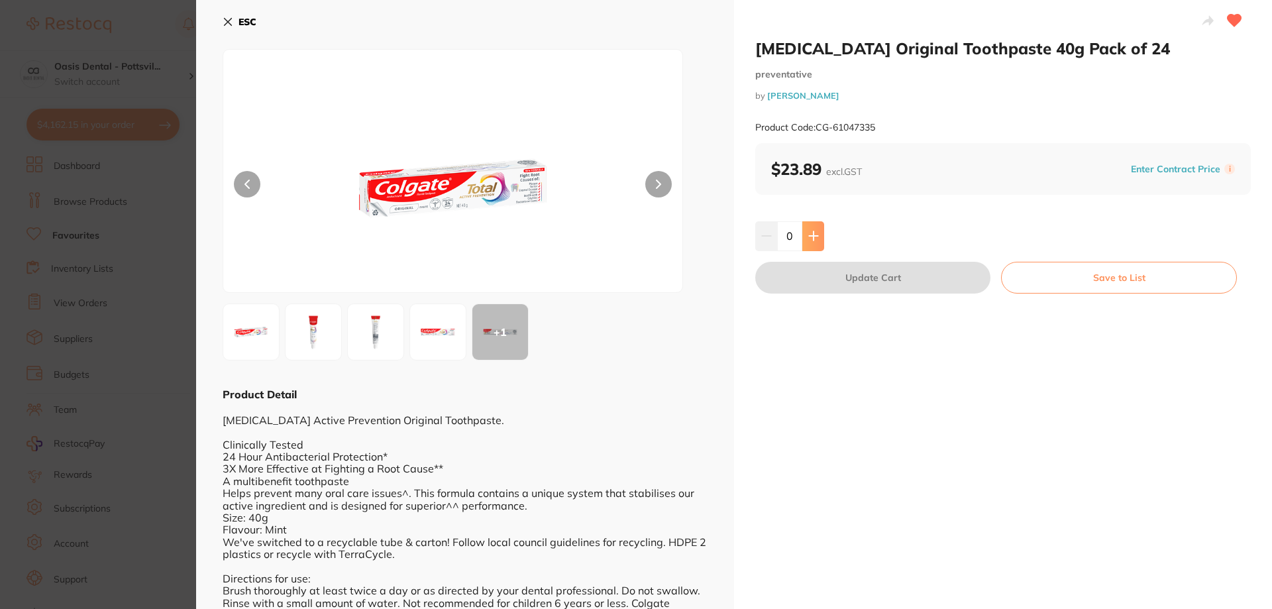
click at [813, 235] on icon at bounding box center [813, 235] width 11 height 11
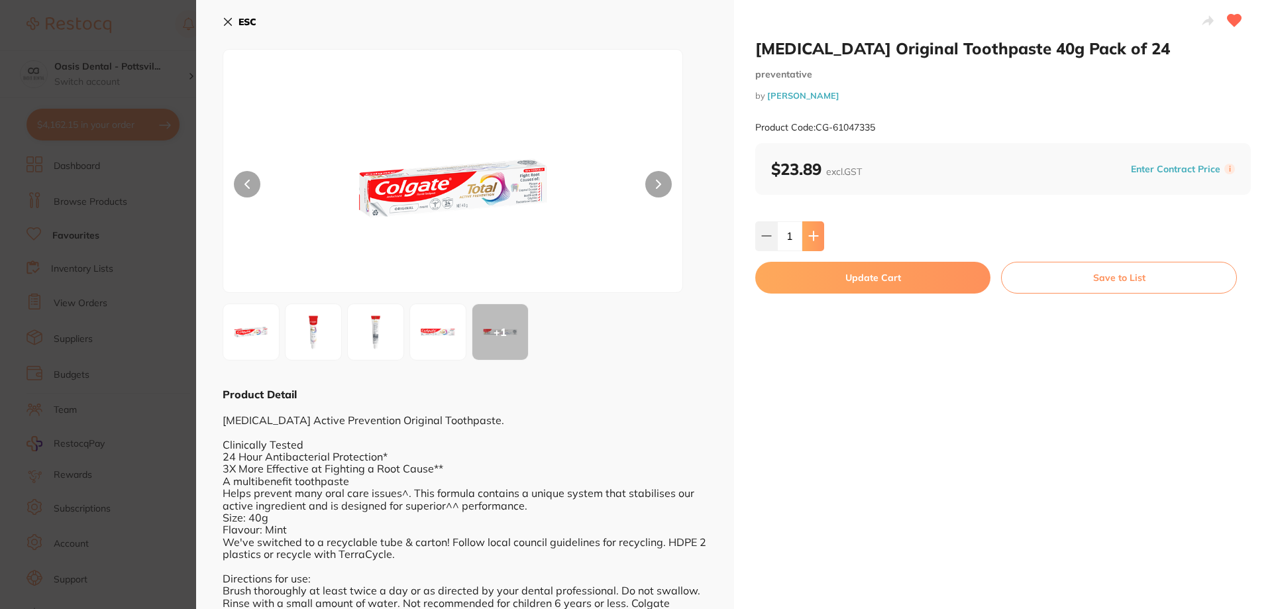
click at [813, 235] on icon at bounding box center [813, 235] width 11 height 11
type input "4"
click at [880, 281] on button "Update Cart" at bounding box center [872, 278] width 235 height 32
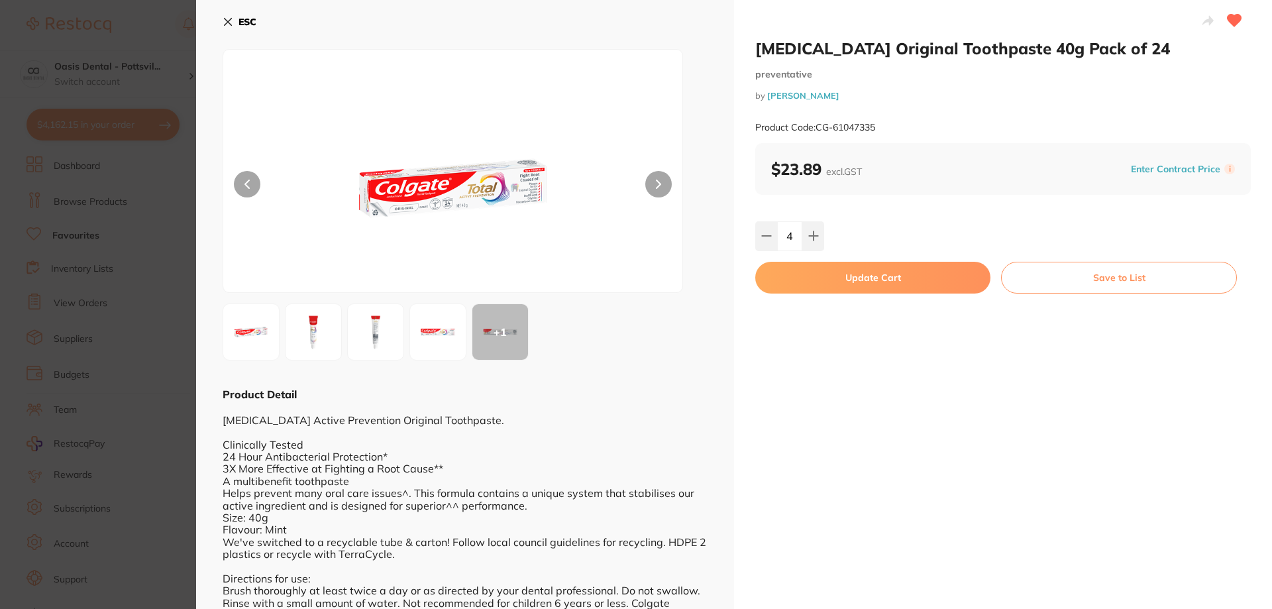
checkbox input "false"
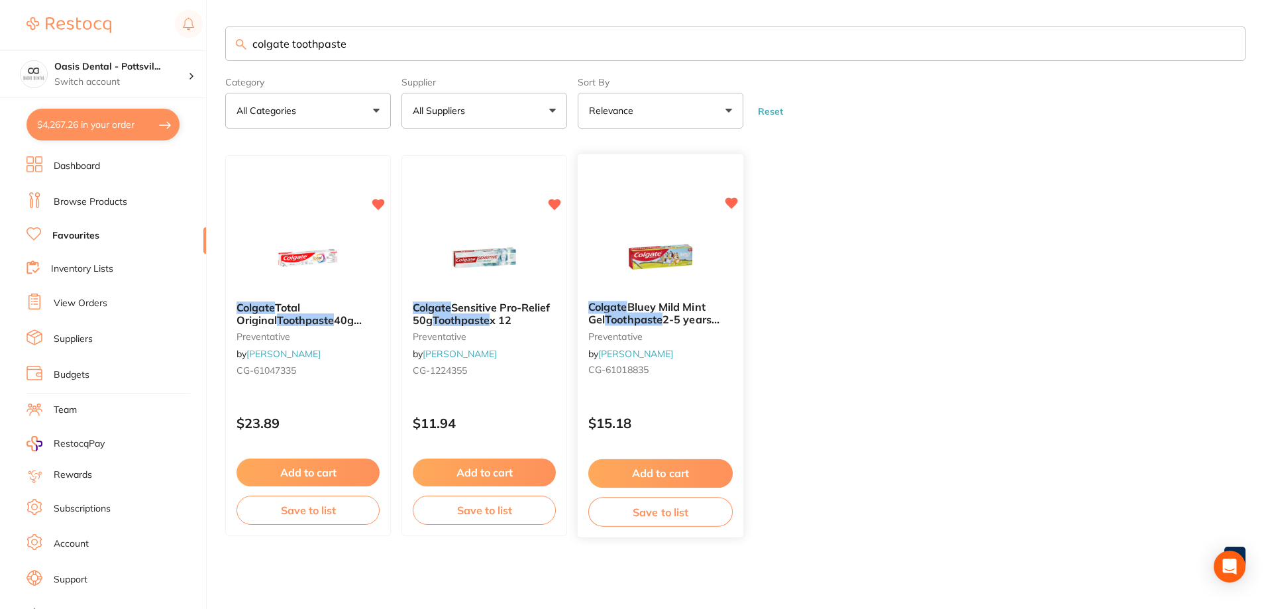
click at [718, 350] on div "Colgate Bluey Mild Mint Gel Toothpaste 2-5 years X12 preventative by [PERSON_NA…" at bounding box center [661, 341] width 166 height 101
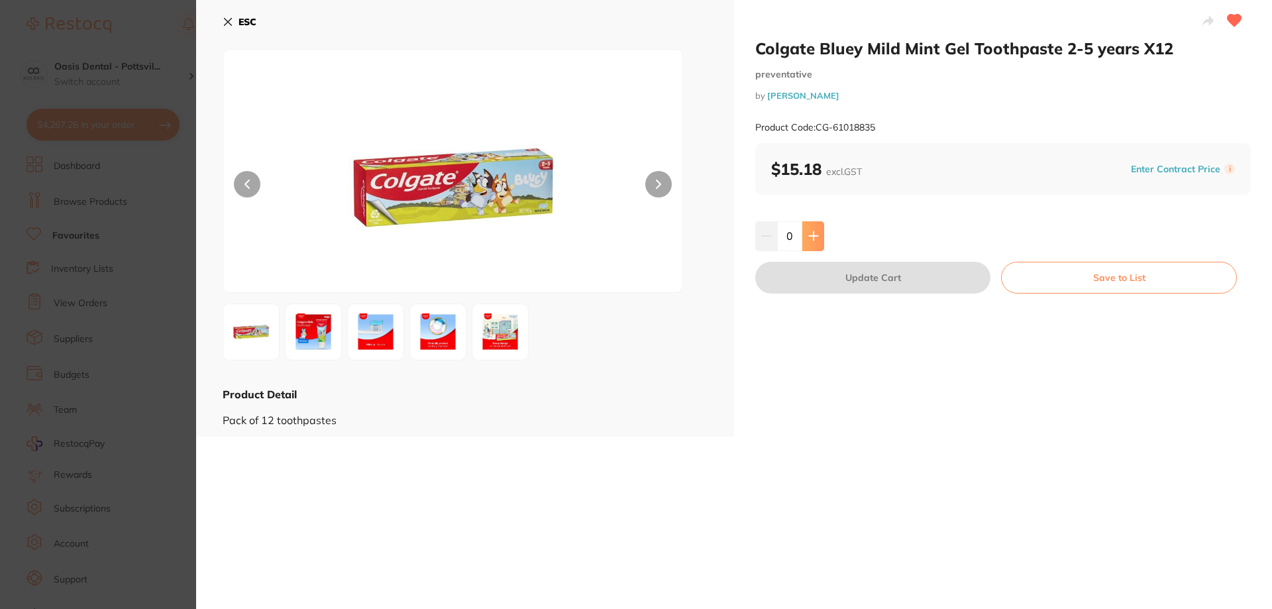
click at [812, 234] on icon at bounding box center [813, 236] width 9 height 9
type input "1"
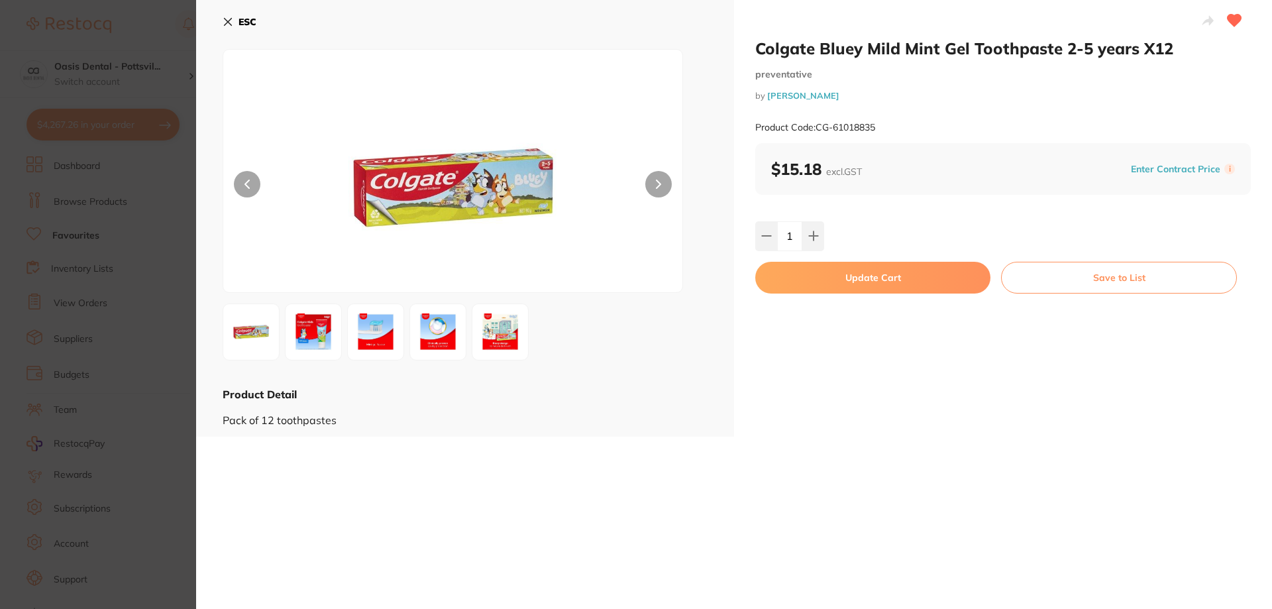
click at [876, 278] on button "Update Cart" at bounding box center [872, 278] width 235 height 32
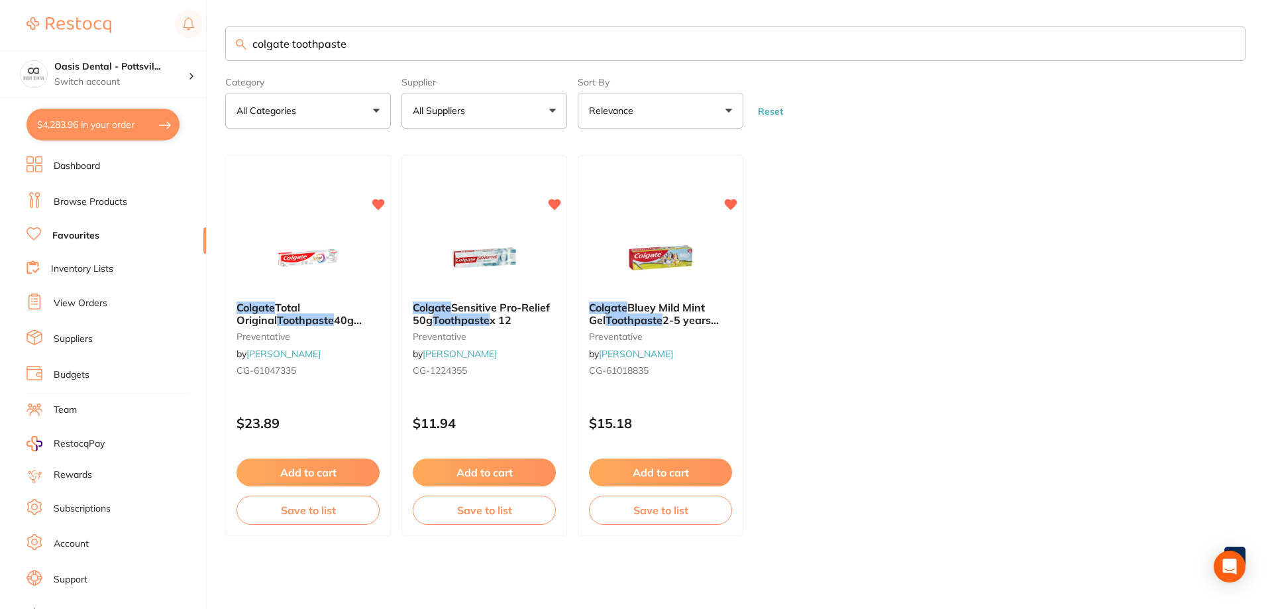
drag, startPoint x: 258, startPoint y: 46, endPoint x: 630, endPoint y: 42, distance: 371.6
click at [630, 42] on input "colgate toothpaste" at bounding box center [735, 43] width 1020 height 34
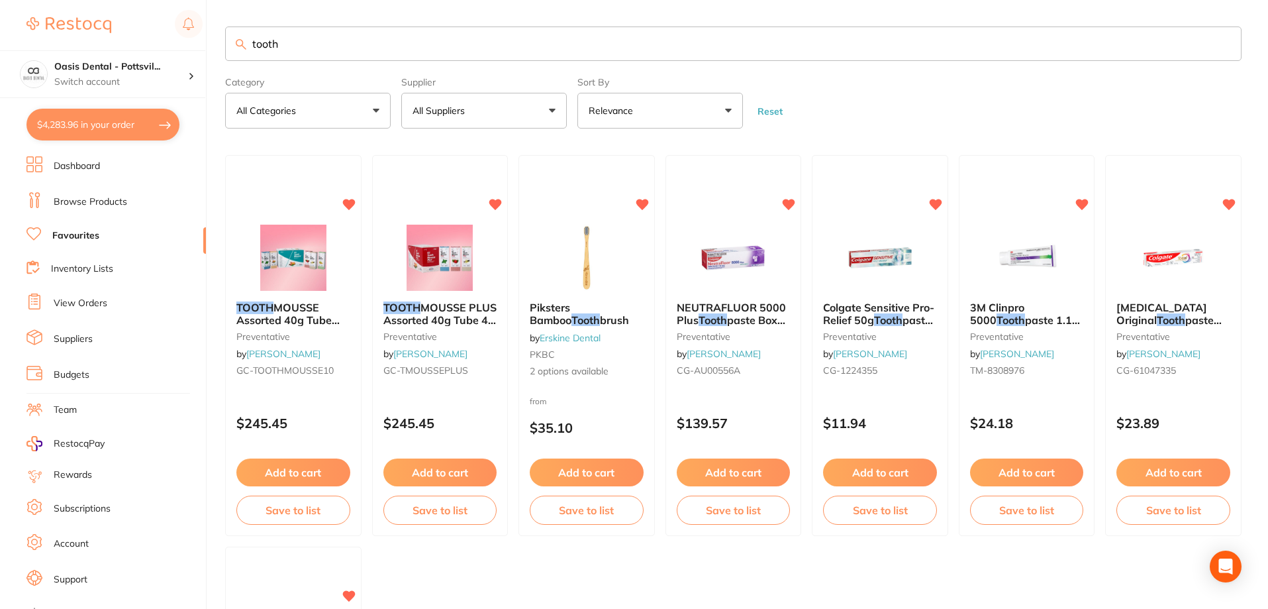
type input "tooth"
